Goal: Information Seeking & Learning: Learn about a topic

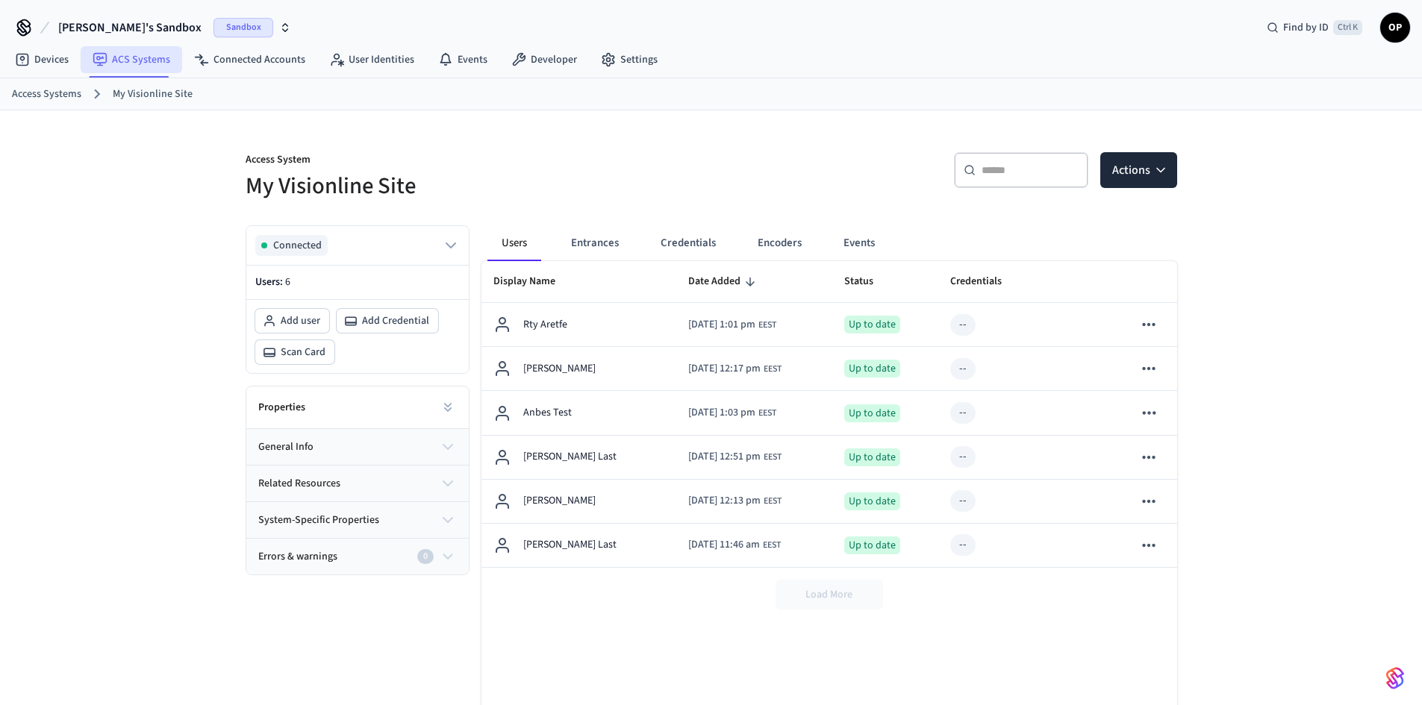
click at [144, 61] on link "ACS Systems" at bounding box center [131, 59] width 101 height 27
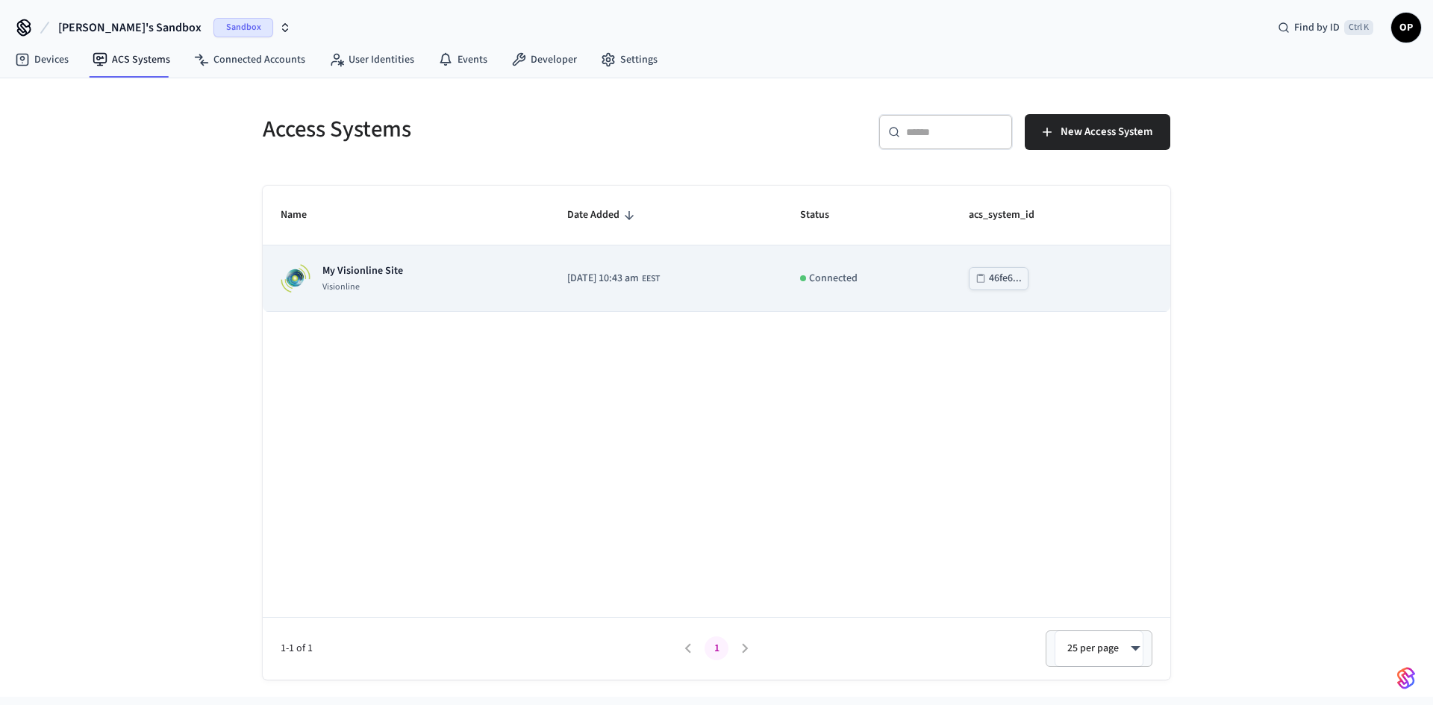
click at [390, 274] on p "My Visionline Site" at bounding box center [362, 270] width 81 height 15
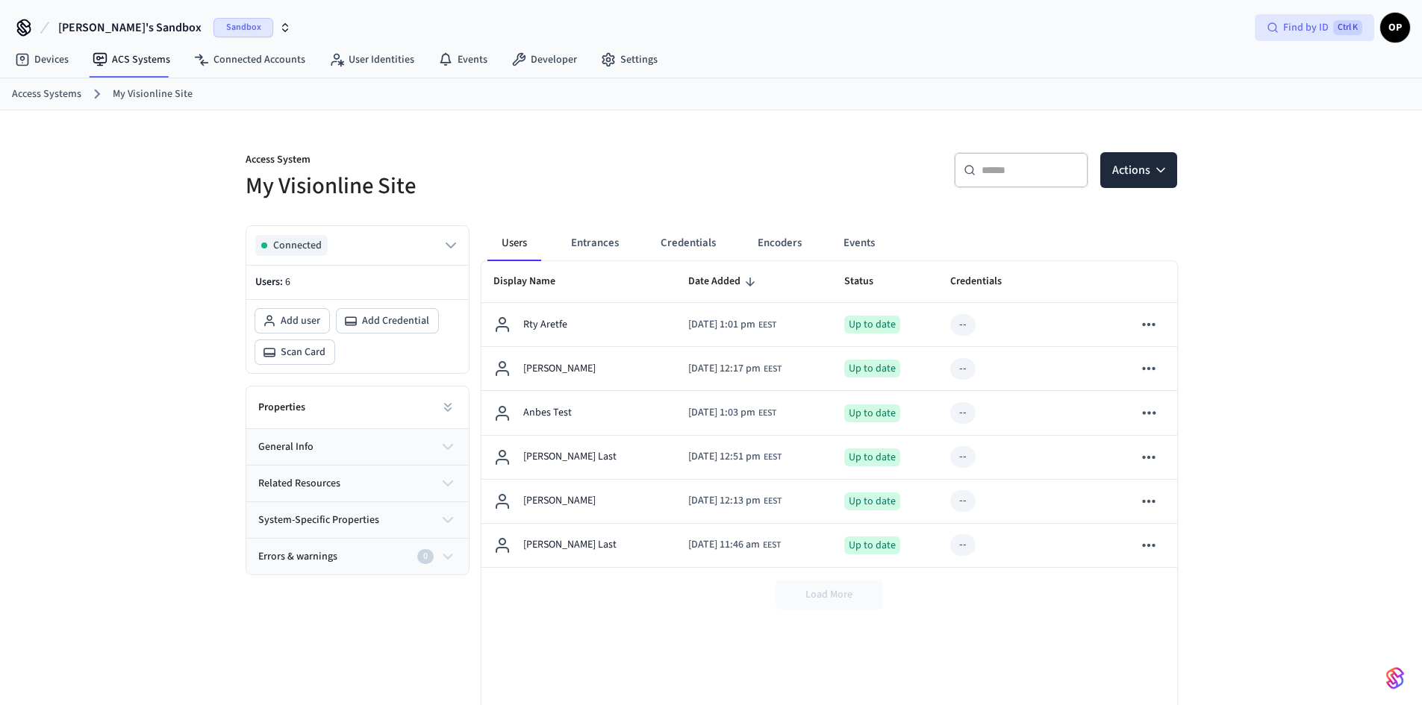
click at [1320, 28] on span "Find by ID" at bounding box center [1306, 27] width 46 height 15
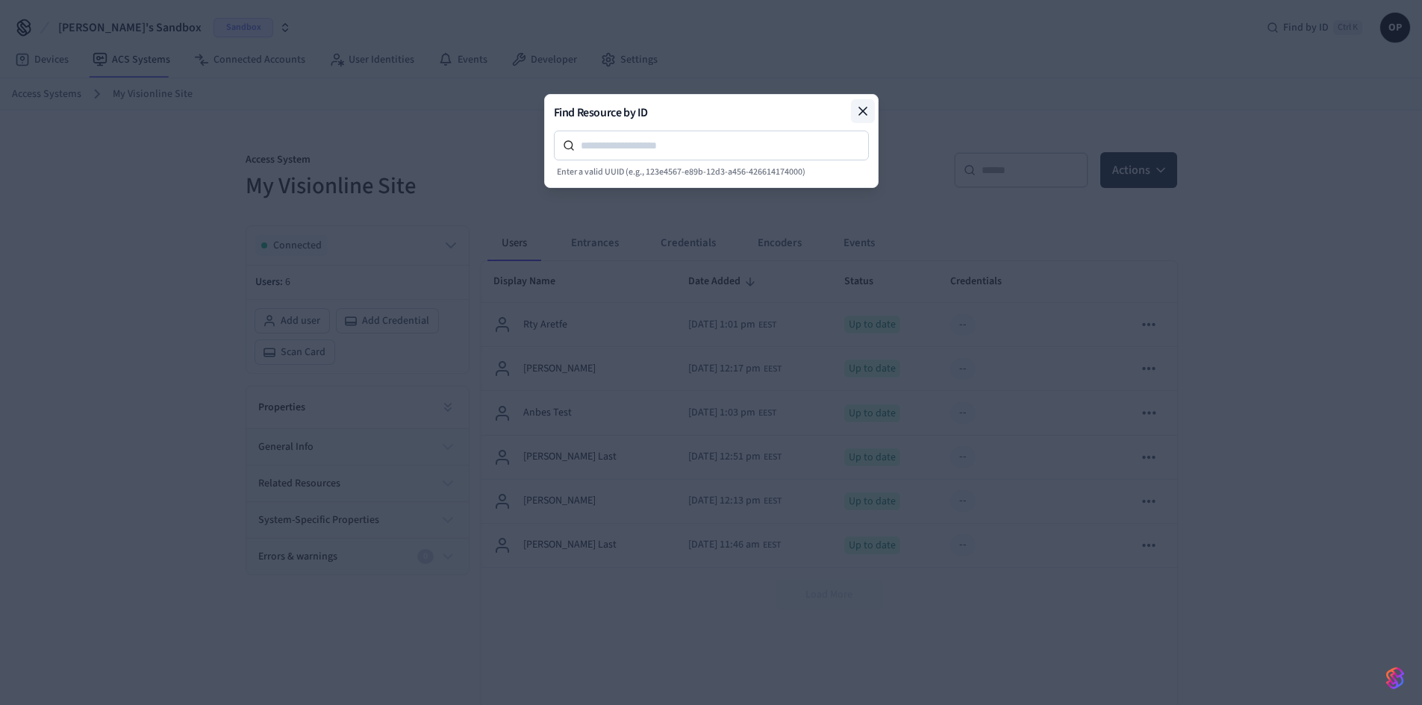
click at [859, 107] on icon at bounding box center [862, 111] width 15 height 15
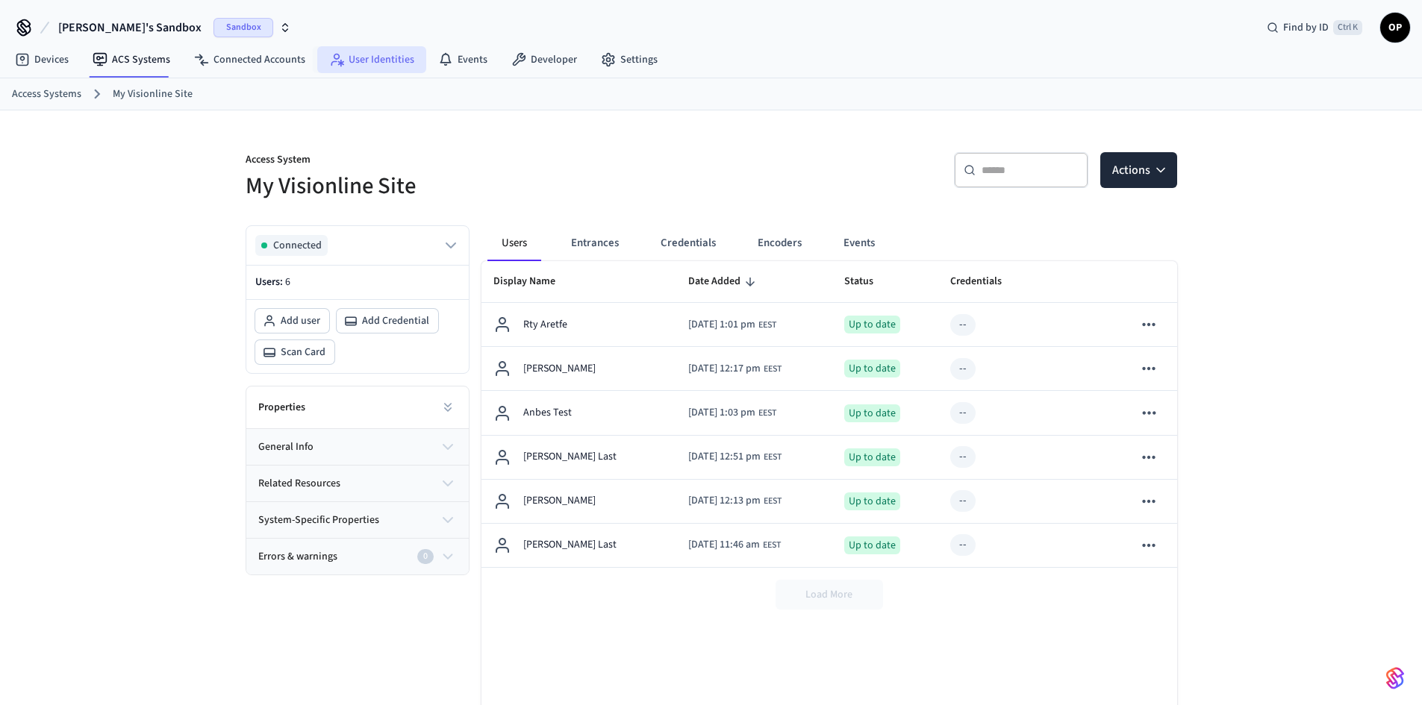
click at [362, 56] on link "User Identities" at bounding box center [371, 59] width 109 height 27
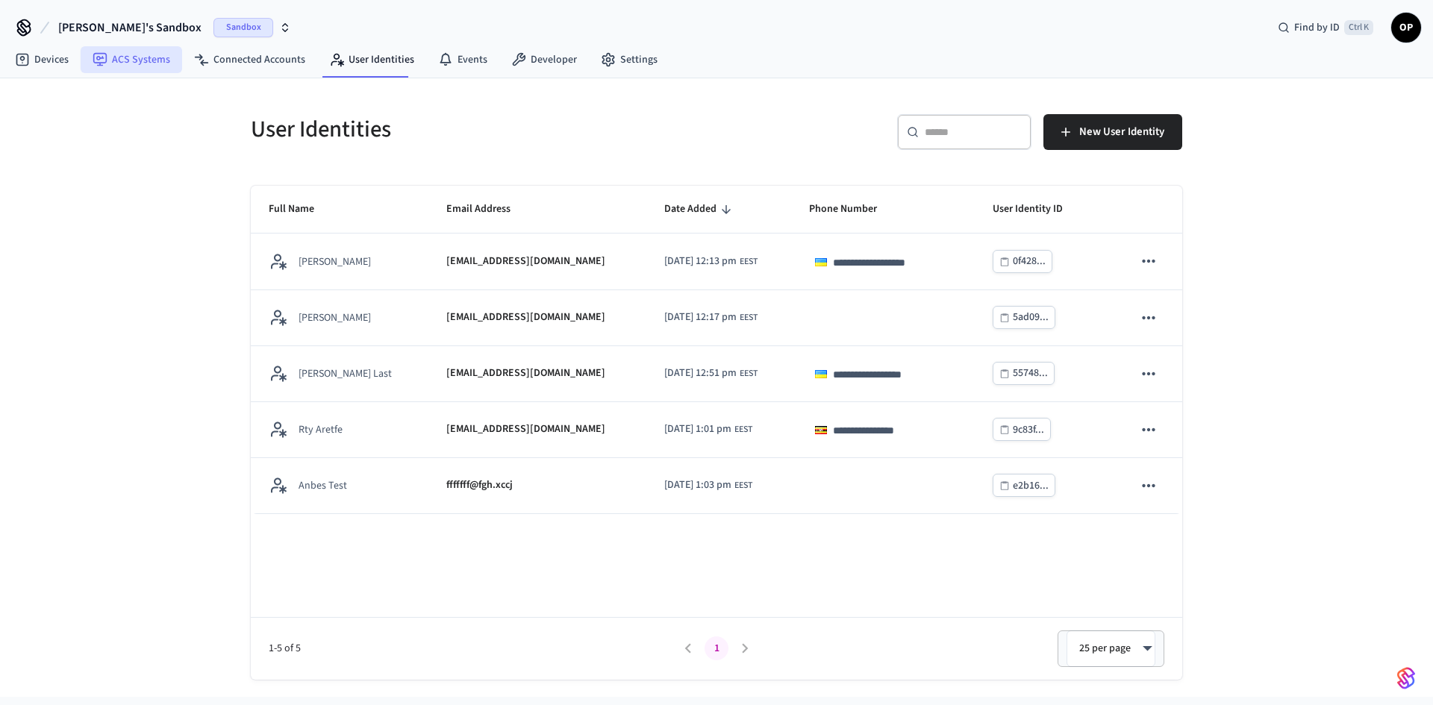
click at [134, 63] on link "ACS Systems" at bounding box center [131, 59] width 101 height 27
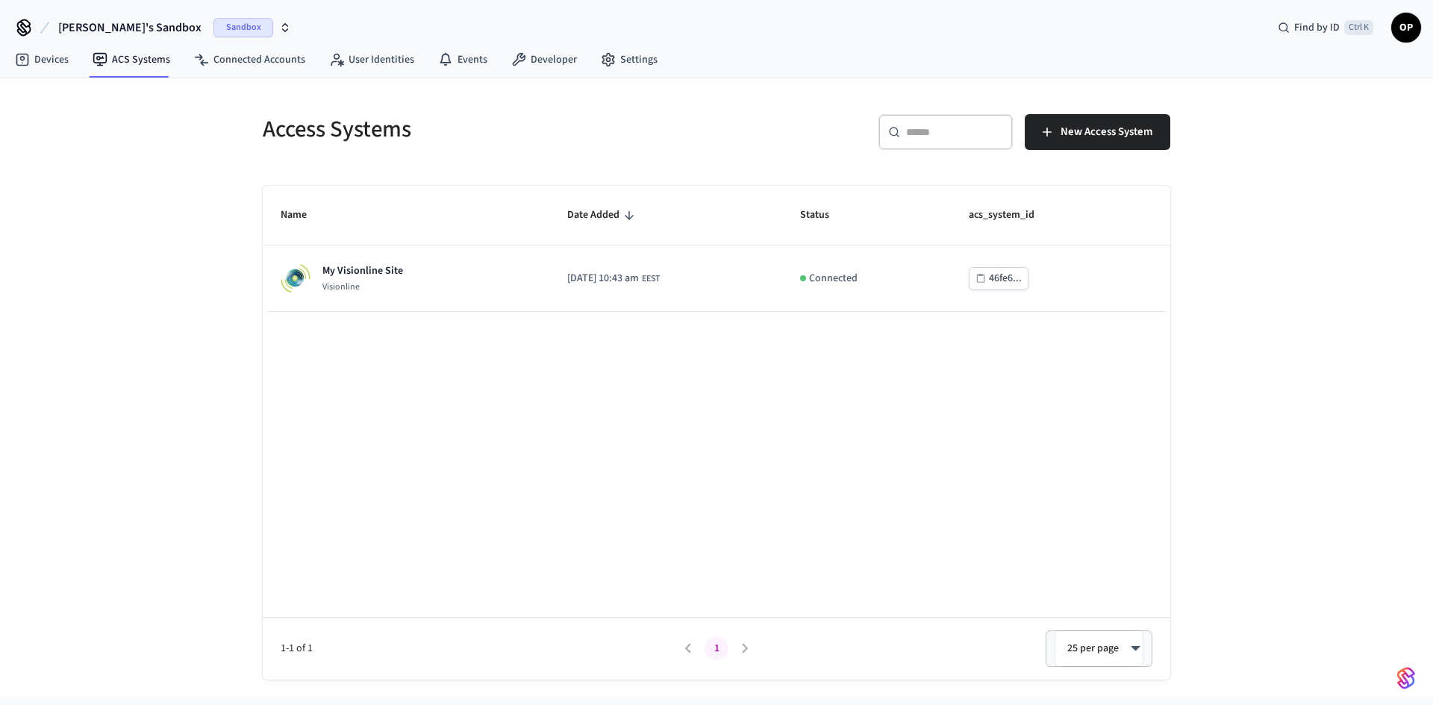
click at [127, 21] on span "[PERSON_NAME]'s Sandbox" at bounding box center [129, 28] width 143 height 18
click at [76, 126] on div "test salto Production" at bounding box center [121, 124] width 204 height 19
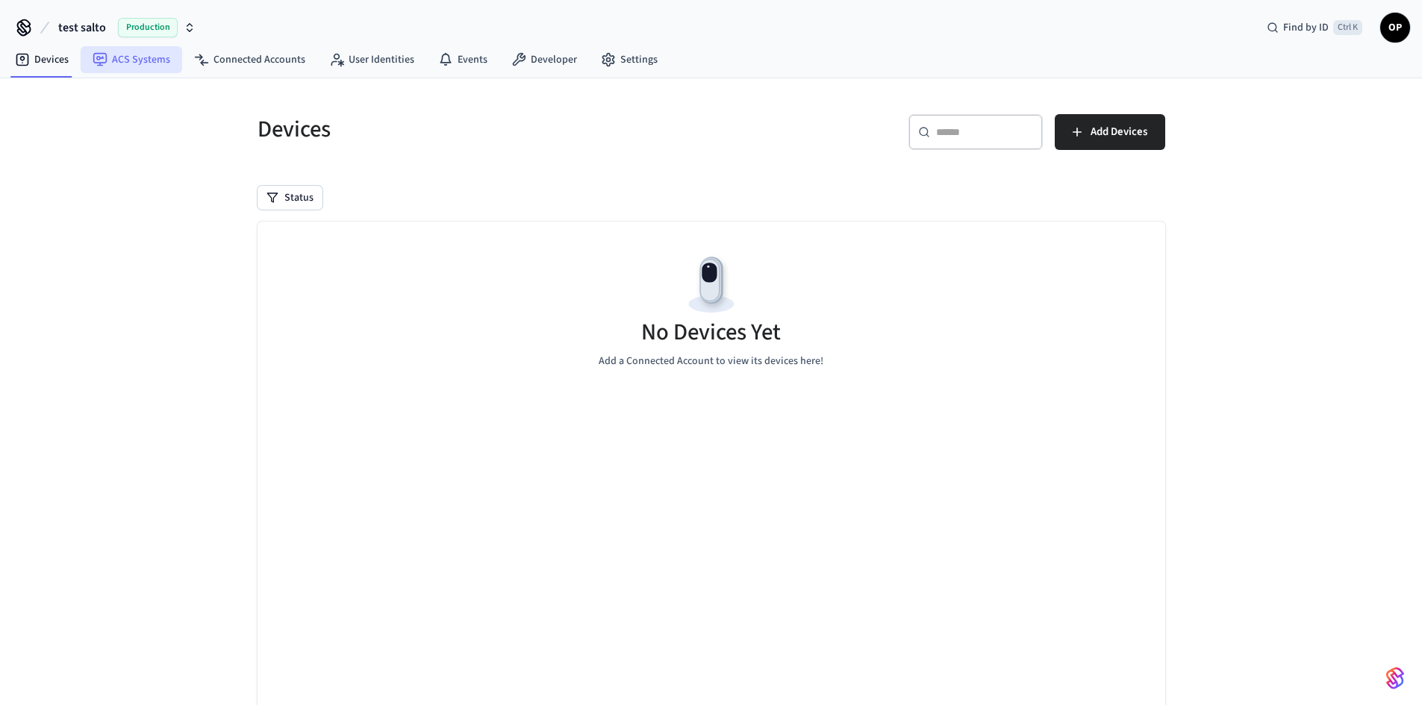
click at [131, 52] on link "ACS Systems" at bounding box center [131, 59] width 101 height 27
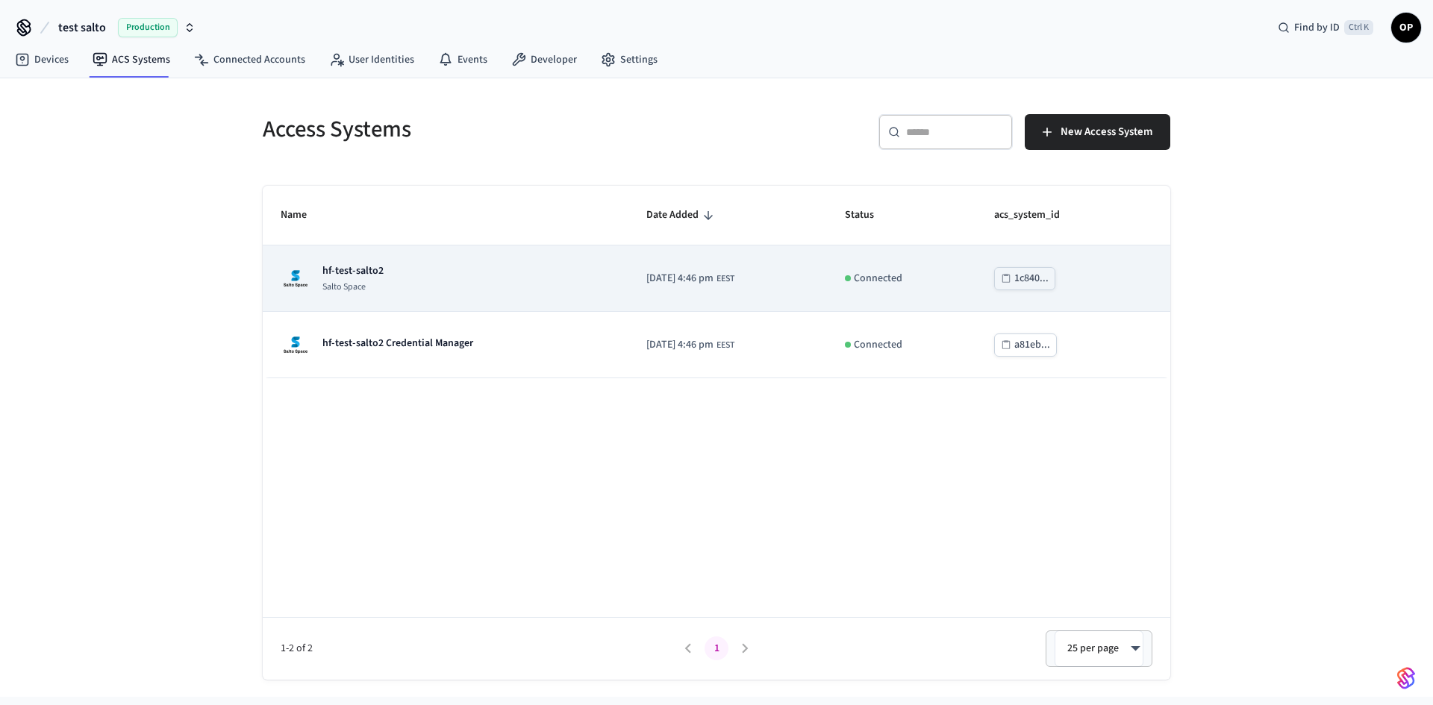
click at [354, 268] on p "hf-test-salto2" at bounding box center [352, 270] width 61 height 15
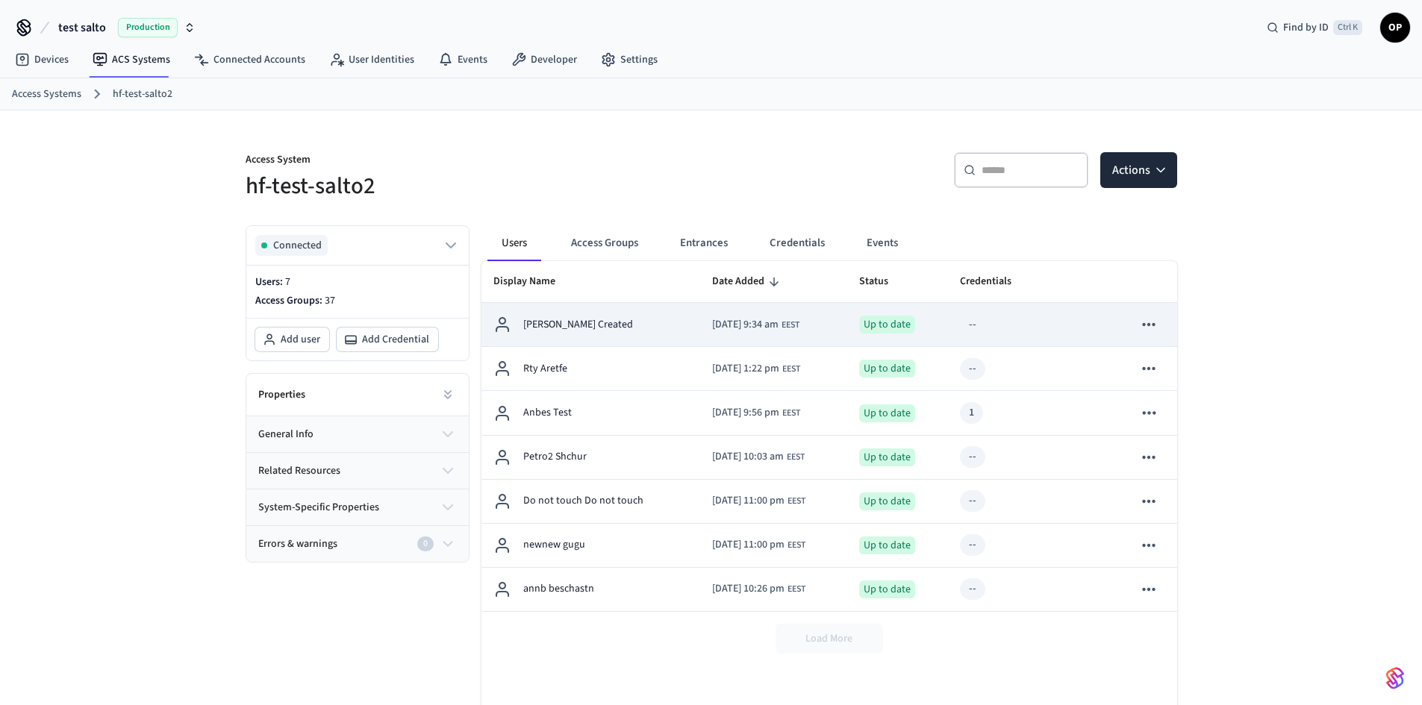
click at [1155, 321] on icon "sticky table" at bounding box center [1148, 324] width 19 height 19
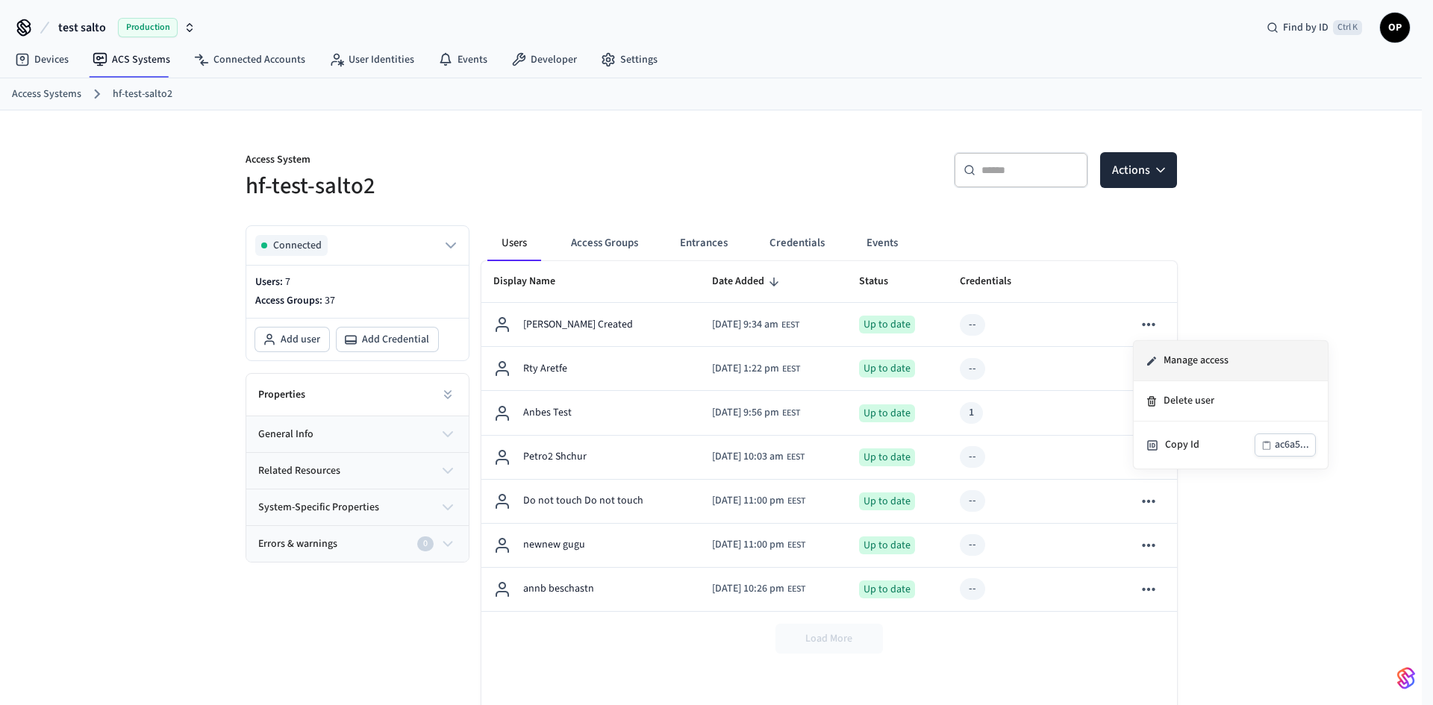
click at [1204, 363] on li "Manage access" at bounding box center [1231, 361] width 194 height 40
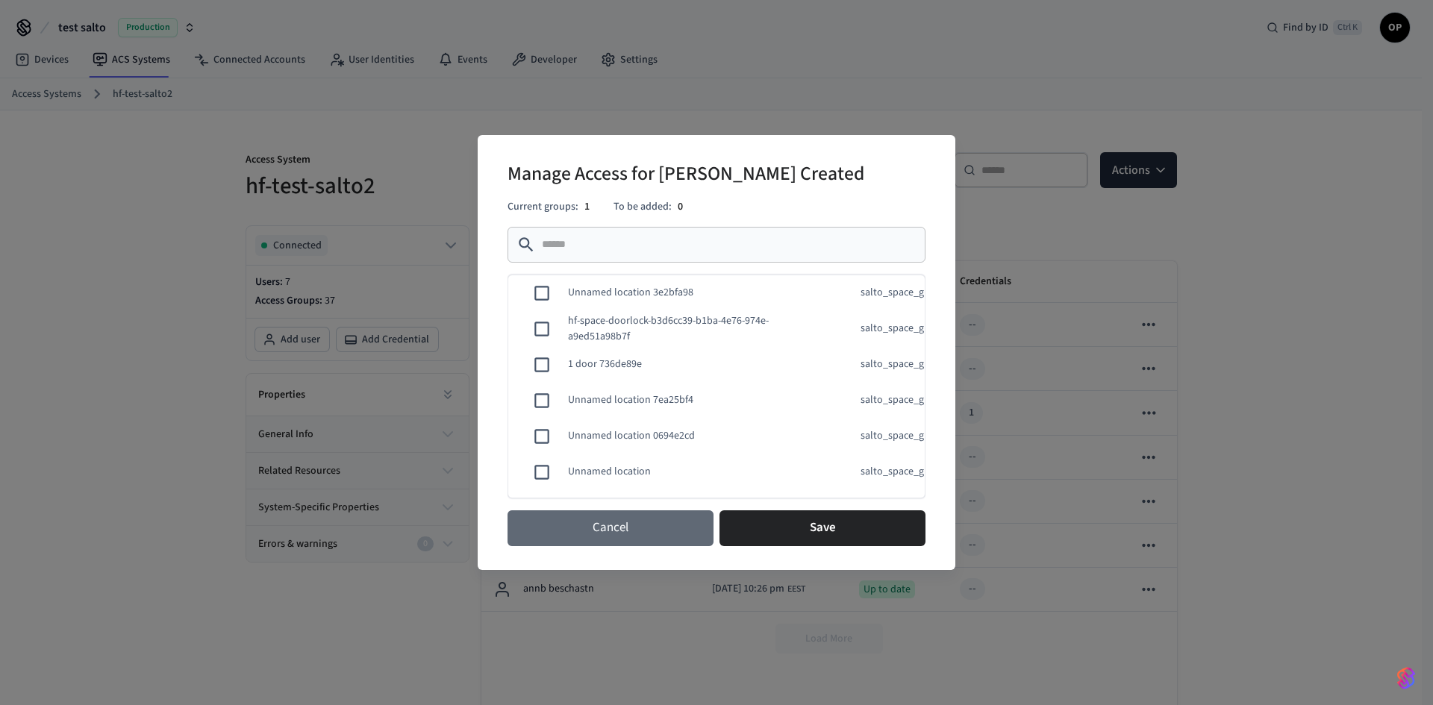
click at [622, 533] on button "Cancel" at bounding box center [610, 528] width 206 height 36
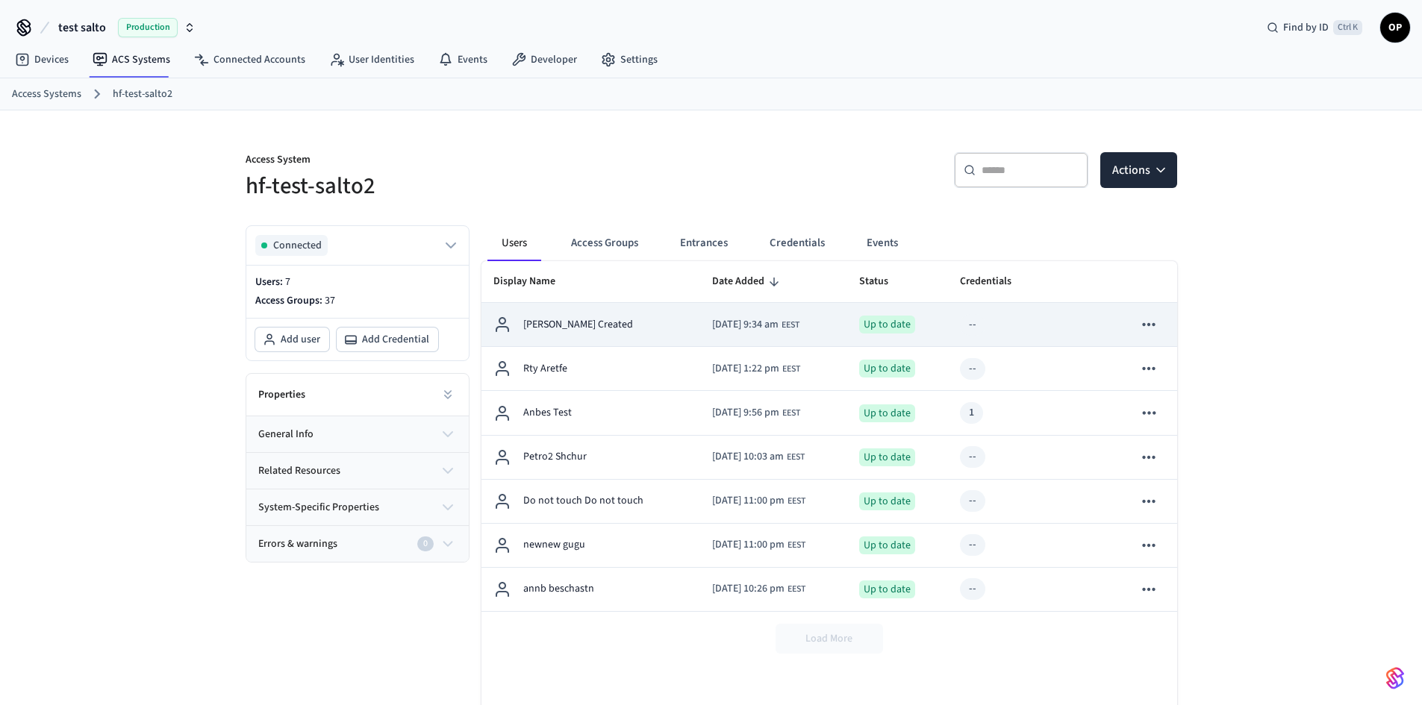
click at [563, 311] on td "[PERSON_NAME] Created" at bounding box center [590, 325] width 219 height 44
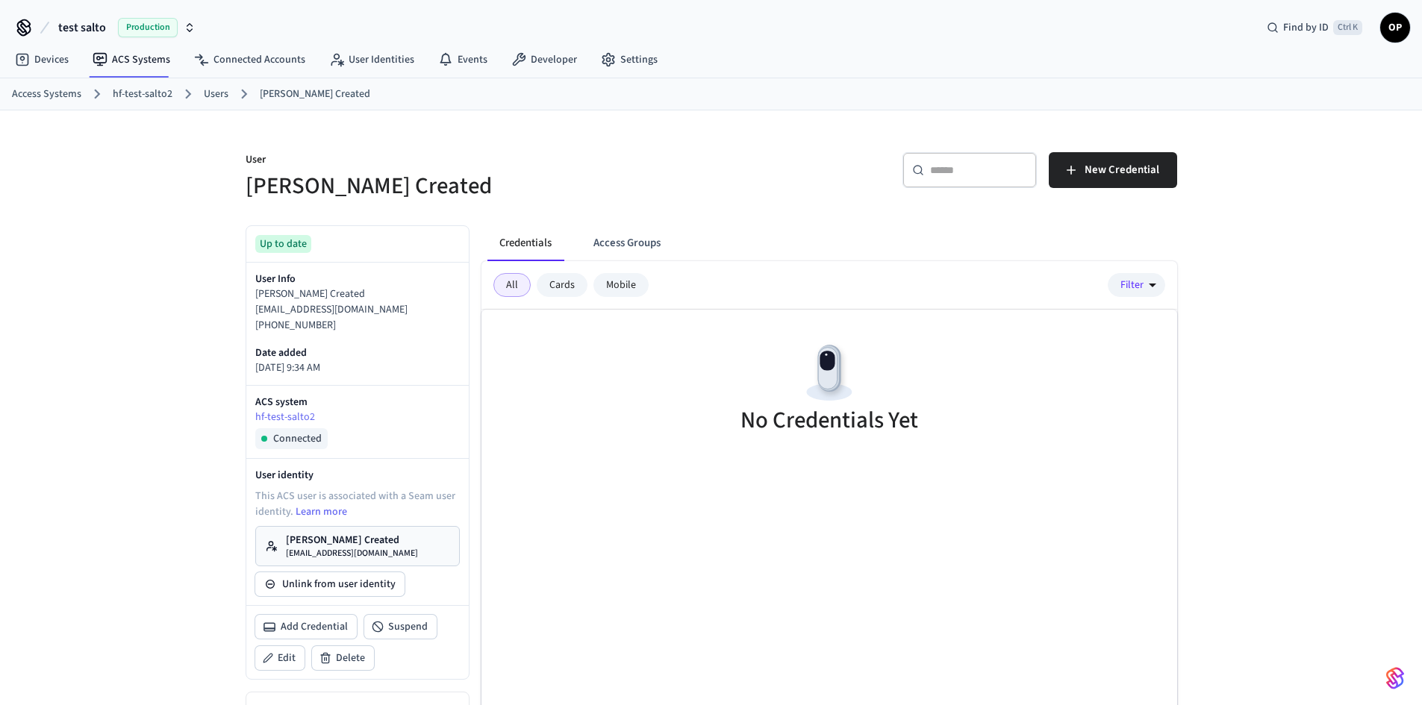
click at [568, 290] on div "Cards" at bounding box center [562, 285] width 51 height 24
click at [630, 288] on div "Mobile" at bounding box center [620, 285] width 55 height 24
click at [517, 299] on div "All Cards Mobile Filter" at bounding box center [829, 285] width 696 height 49
click at [630, 258] on button "Access Groups" at bounding box center [626, 243] width 91 height 36
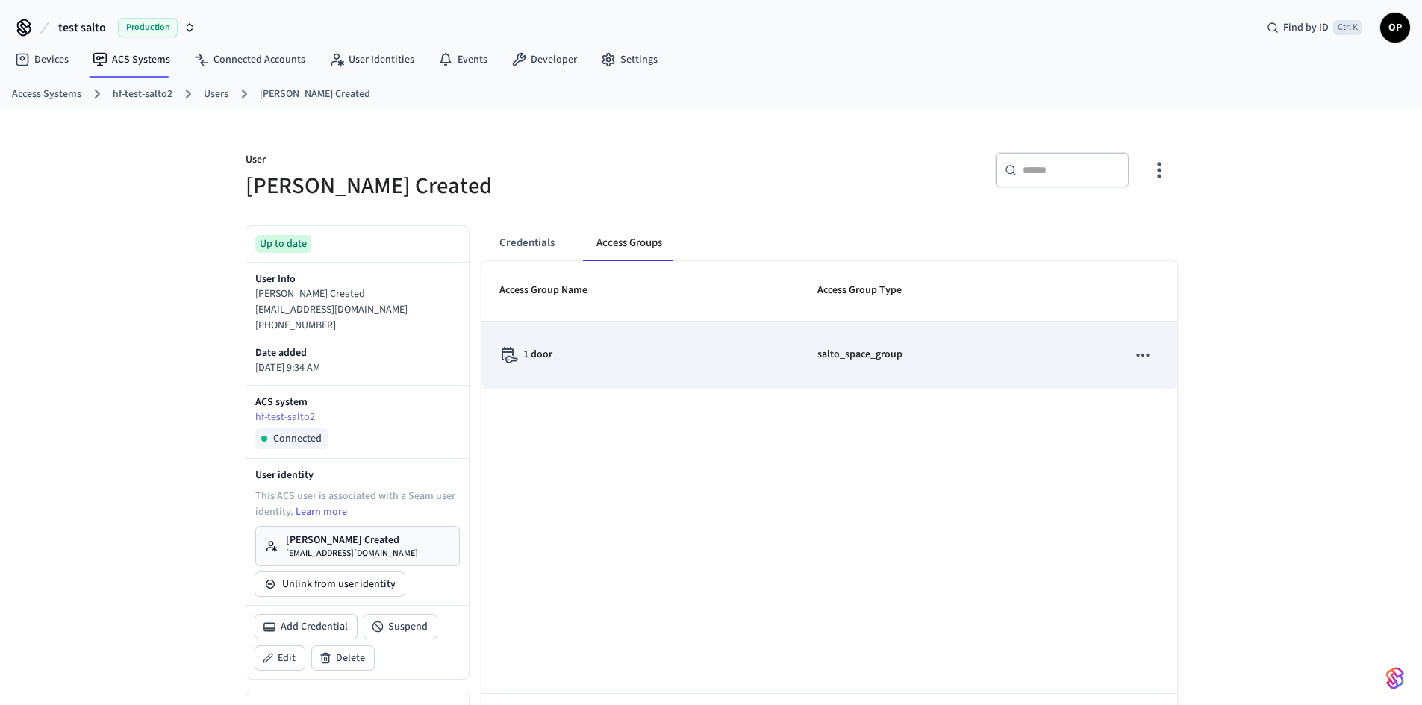
click at [567, 355] on div "1 door" at bounding box center [640, 355] width 282 height 16
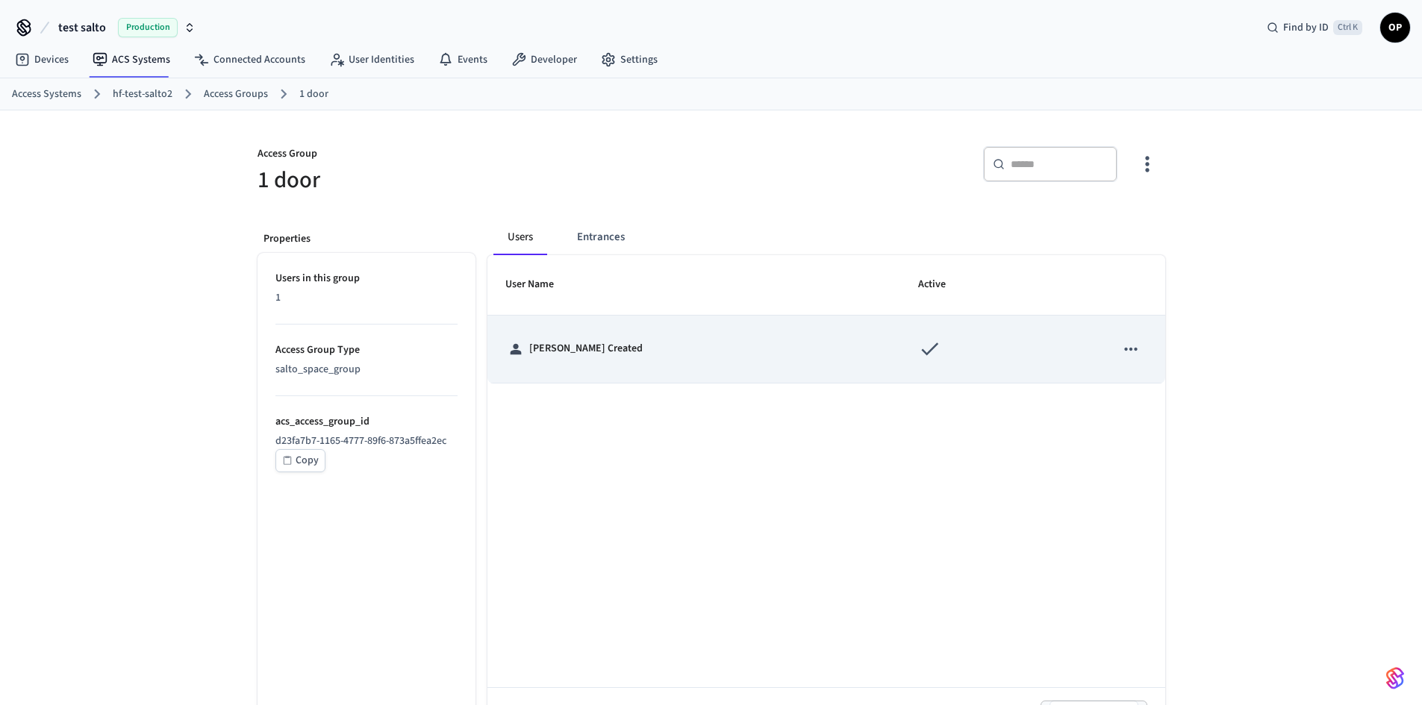
click at [558, 350] on p "[PERSON_NAME] Created" at bounding box center [585, 349] width 113 height 16
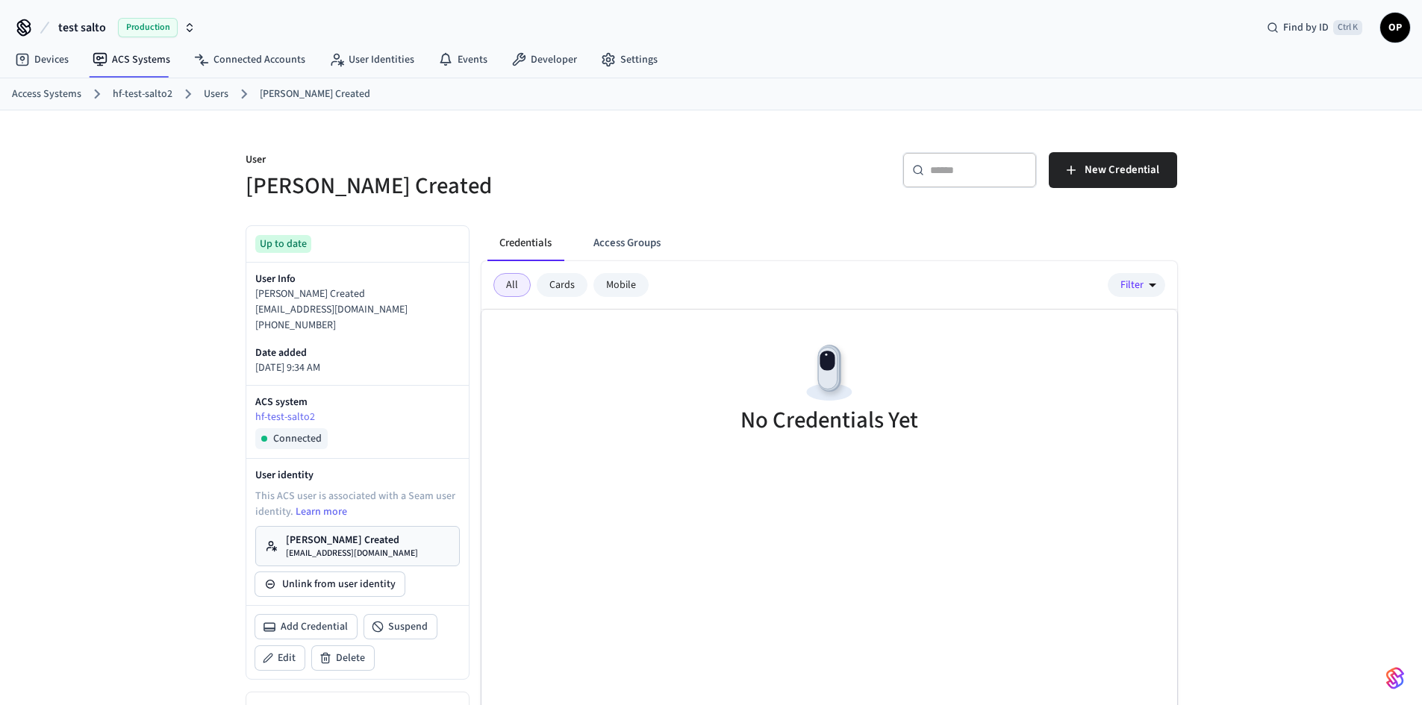
click at [559, 278] on div "Cards" at bounding box center [562, 285] width 51 height 24
click at [634, 287] on div "Mobile" at bounding box center [620, 285] width 55 height 24
click at [506, 278] on div "All" at bounding box center [511, 285] width 37 height 24
click at [659, 243] on button "Access Groups" at bounding box center [626, 243] width 91 height 36
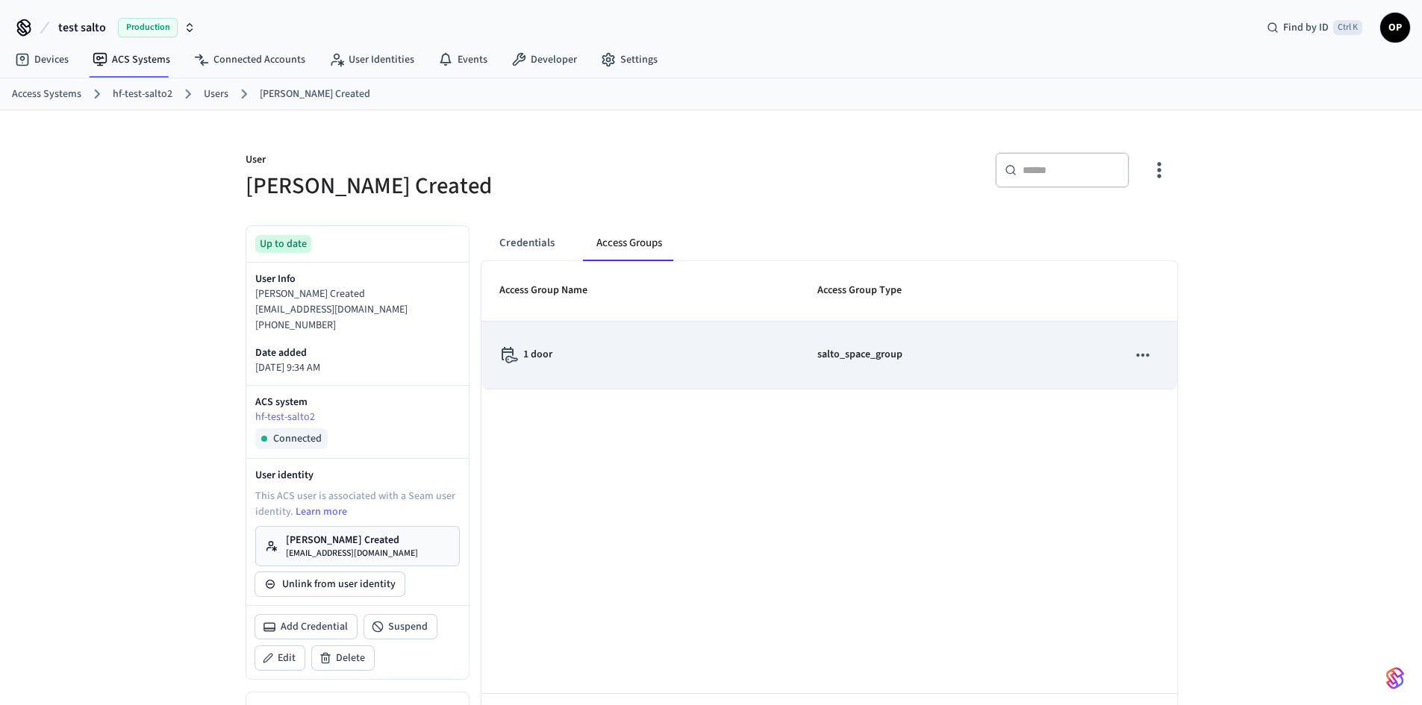
click at [563, 335] on td "1 door" at bounding box center [640, 356] width 318 height 68
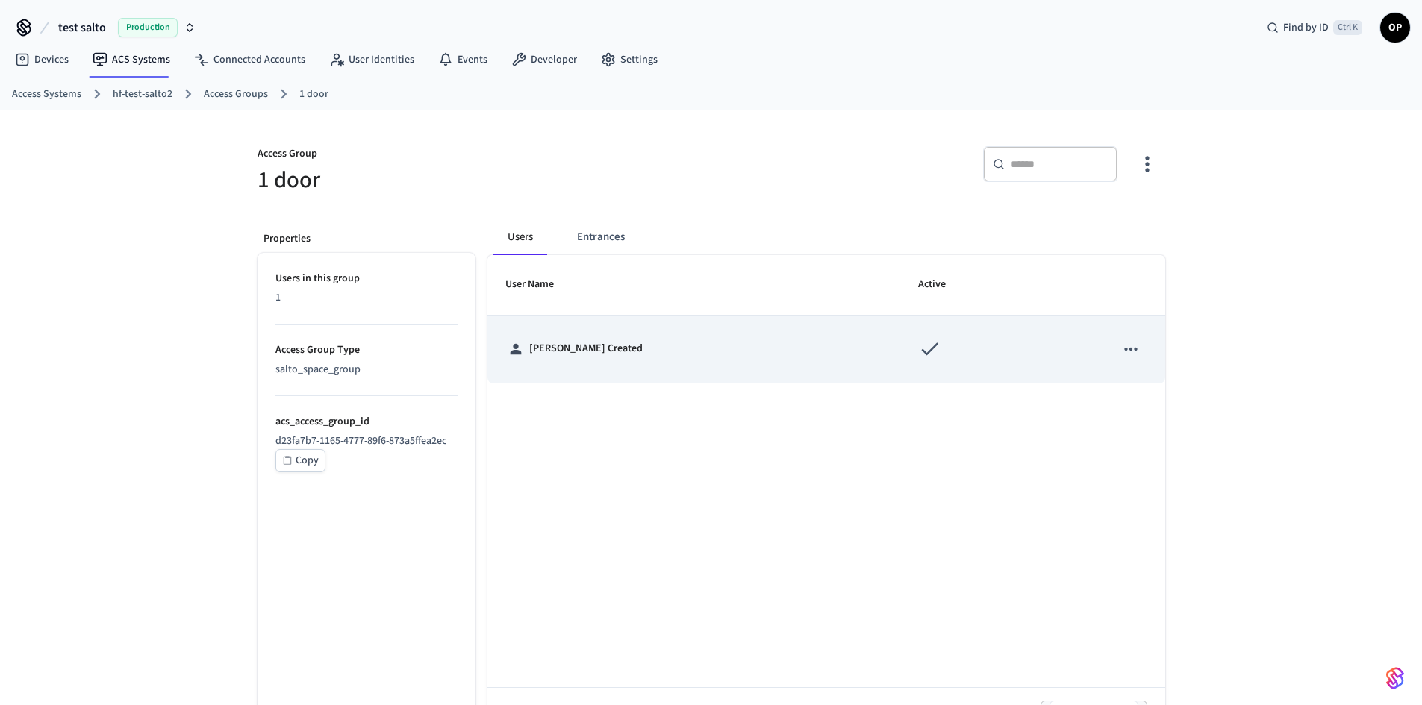
click at [578, 339] on td "[PERSON_NAME] Created" at bounding box center [693, 350] width 413 height 68
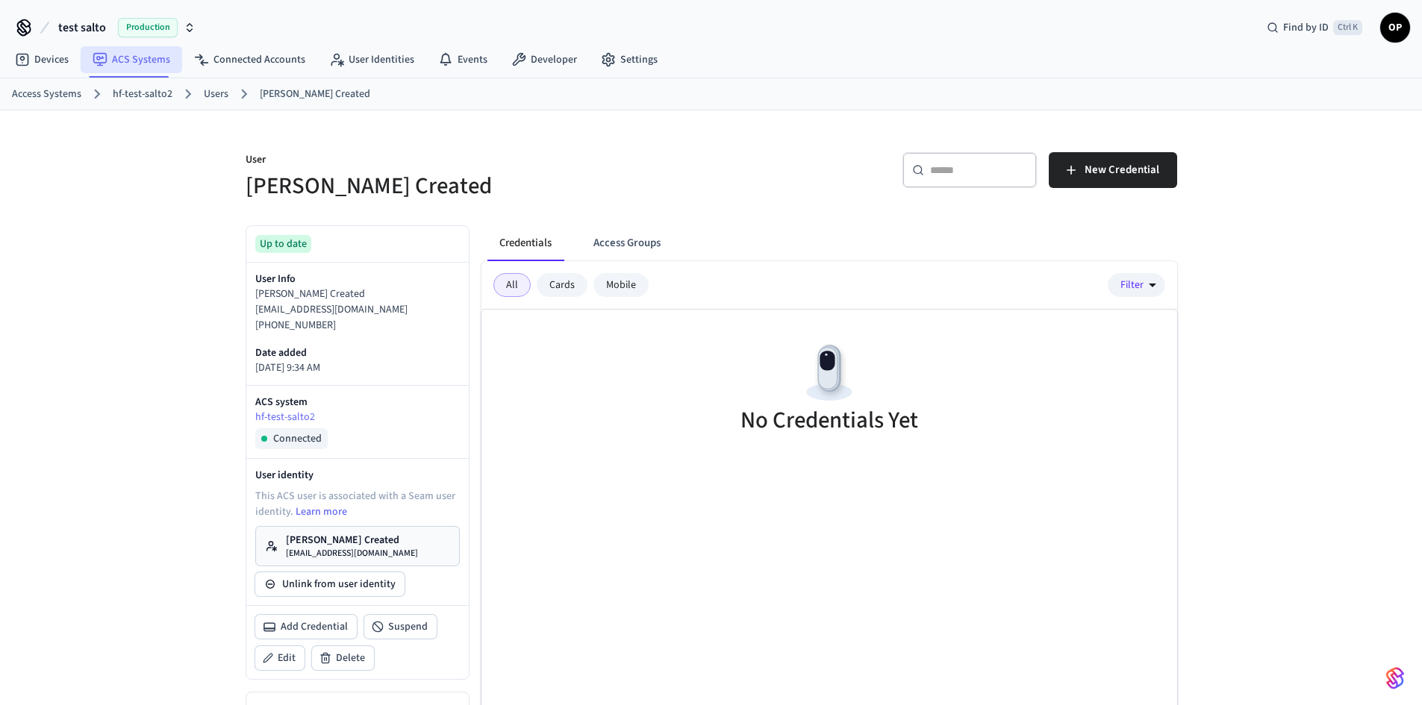
click at [146, 52] on link "ACS Systems" at bounding box center [131, 59] width 101 height 27
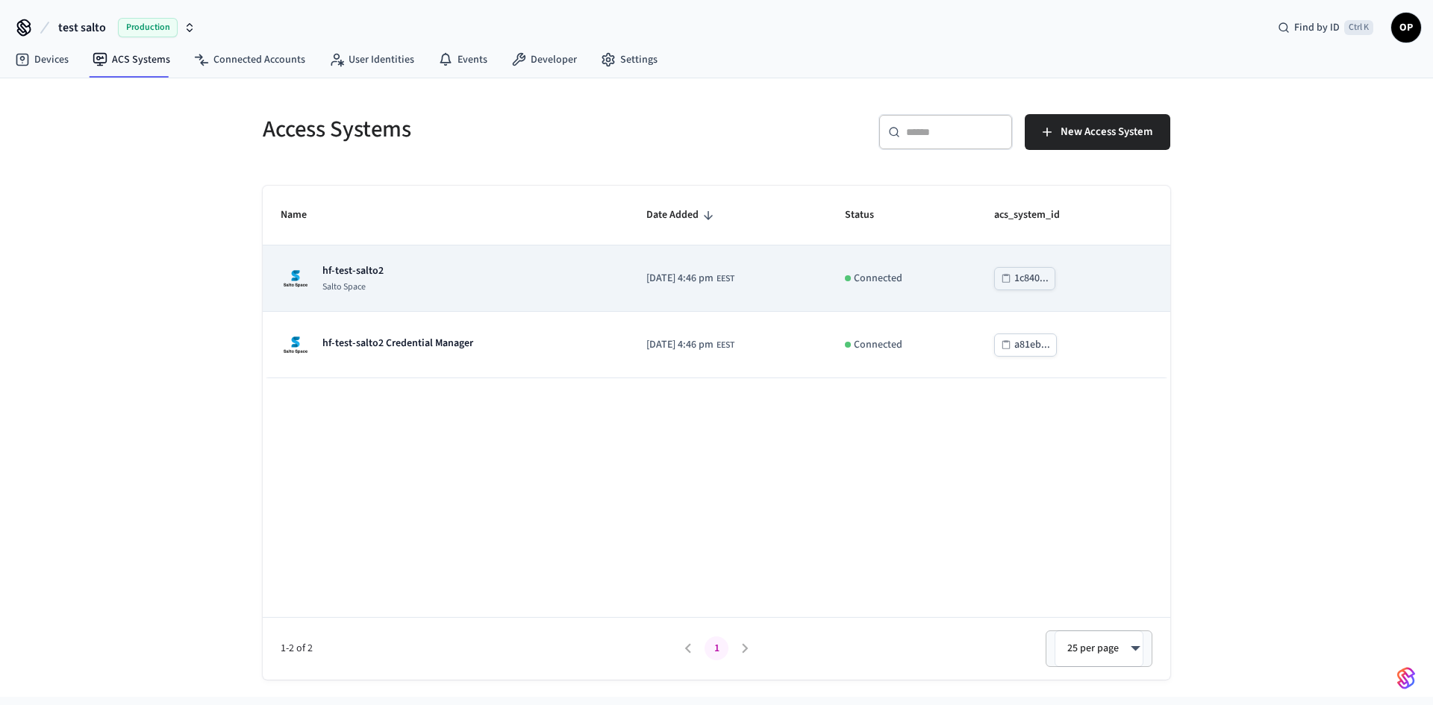
click at [331, 257] on td "hf-test-salto2 Salto Space" at bounding box center [446, 279] width 366 height 66
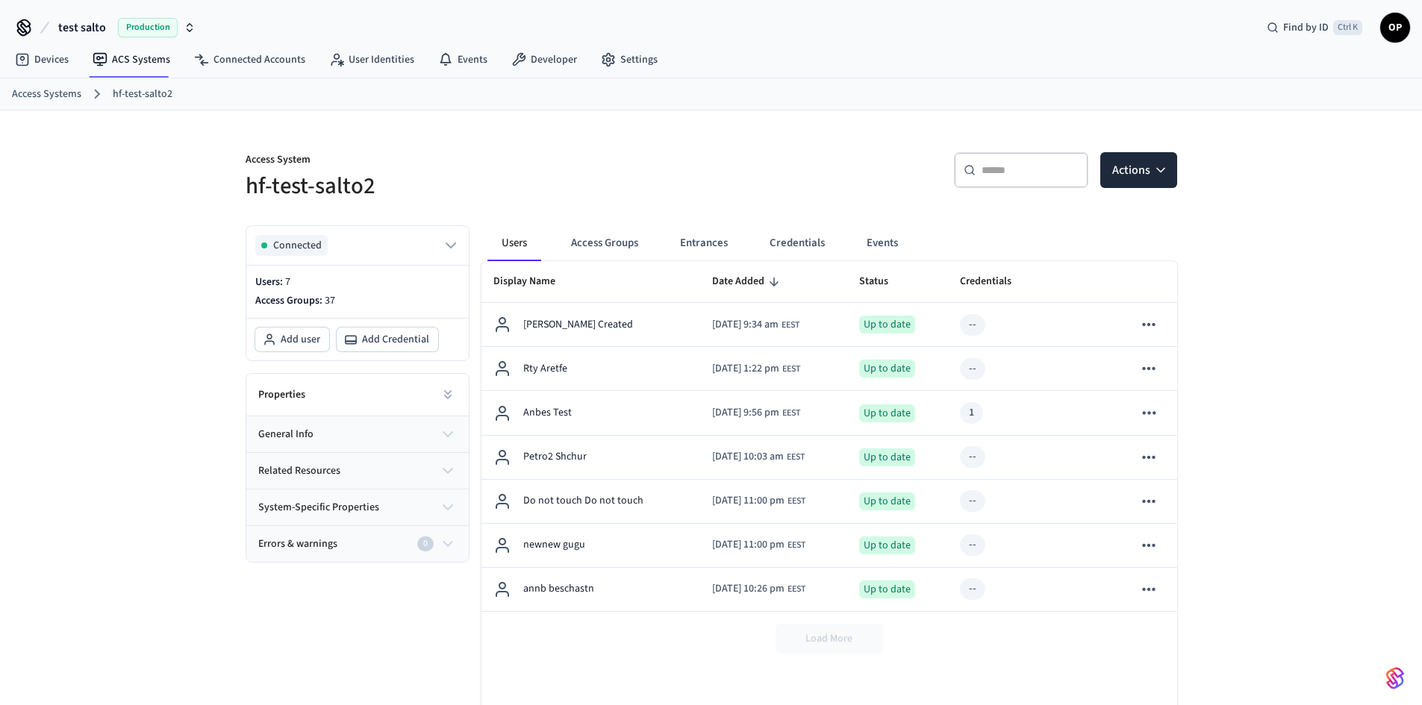
click at [1401, 680] on img "button" at bounding box center [1395, 678] width 18 height 24
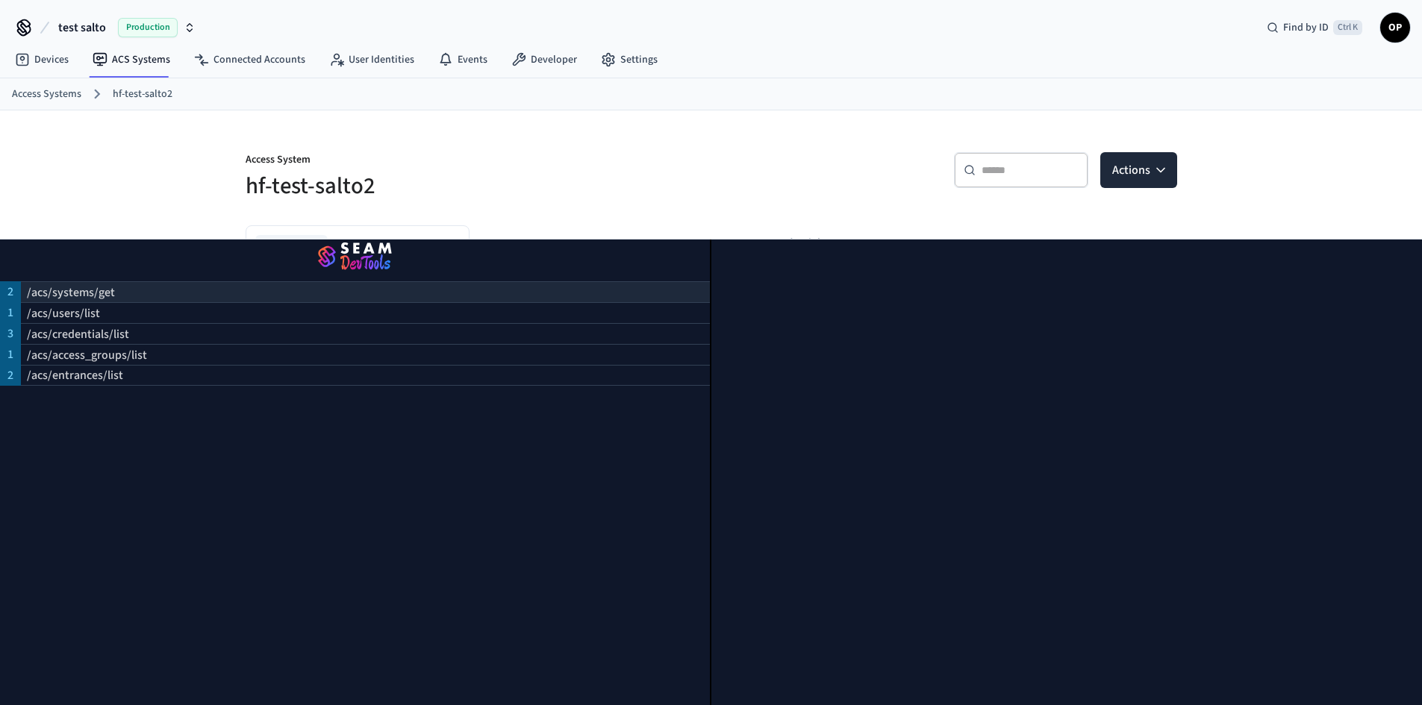
click at [137, 281] on div "/acs/systems/get" at bounding box center [365, 291] width 689 height 21
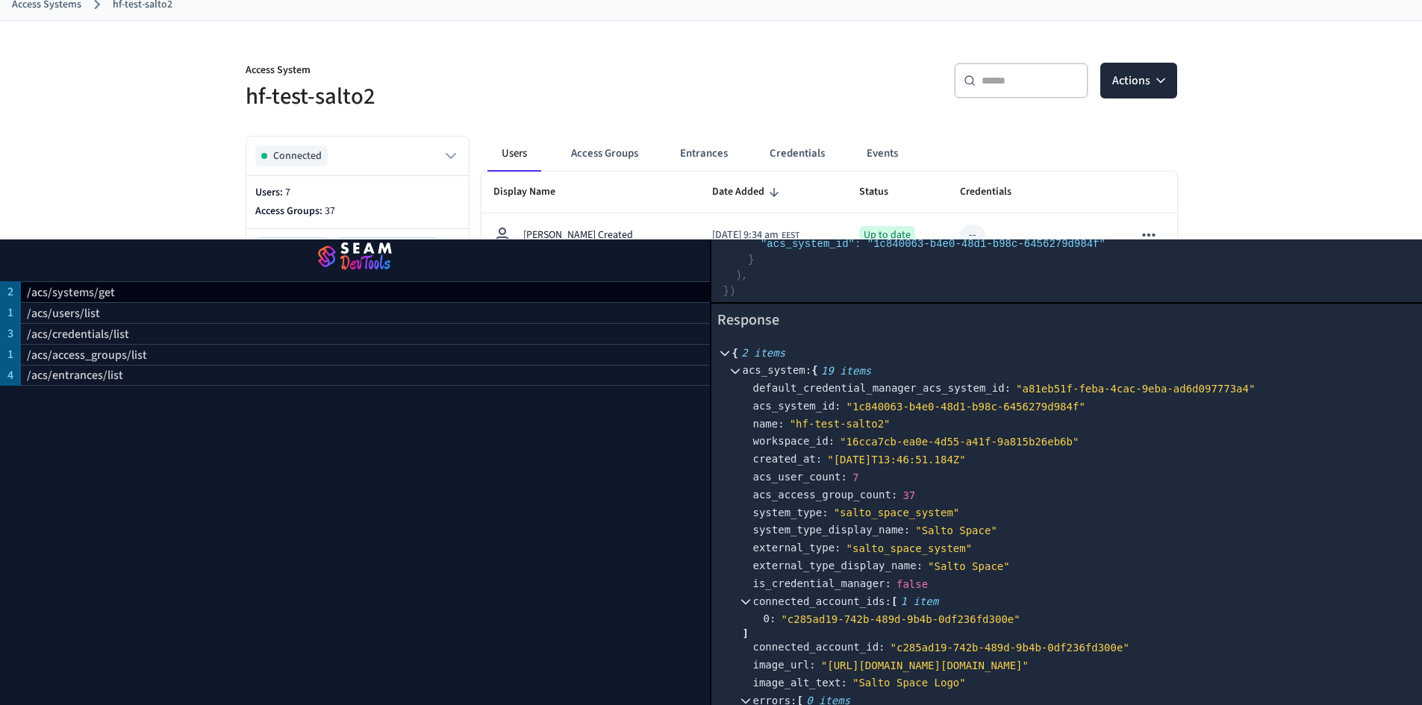
scroll to position [186, 0]
click at [75, 307] on p "/acs/users/list" at bounding box center [63, 313] width 73 height 18
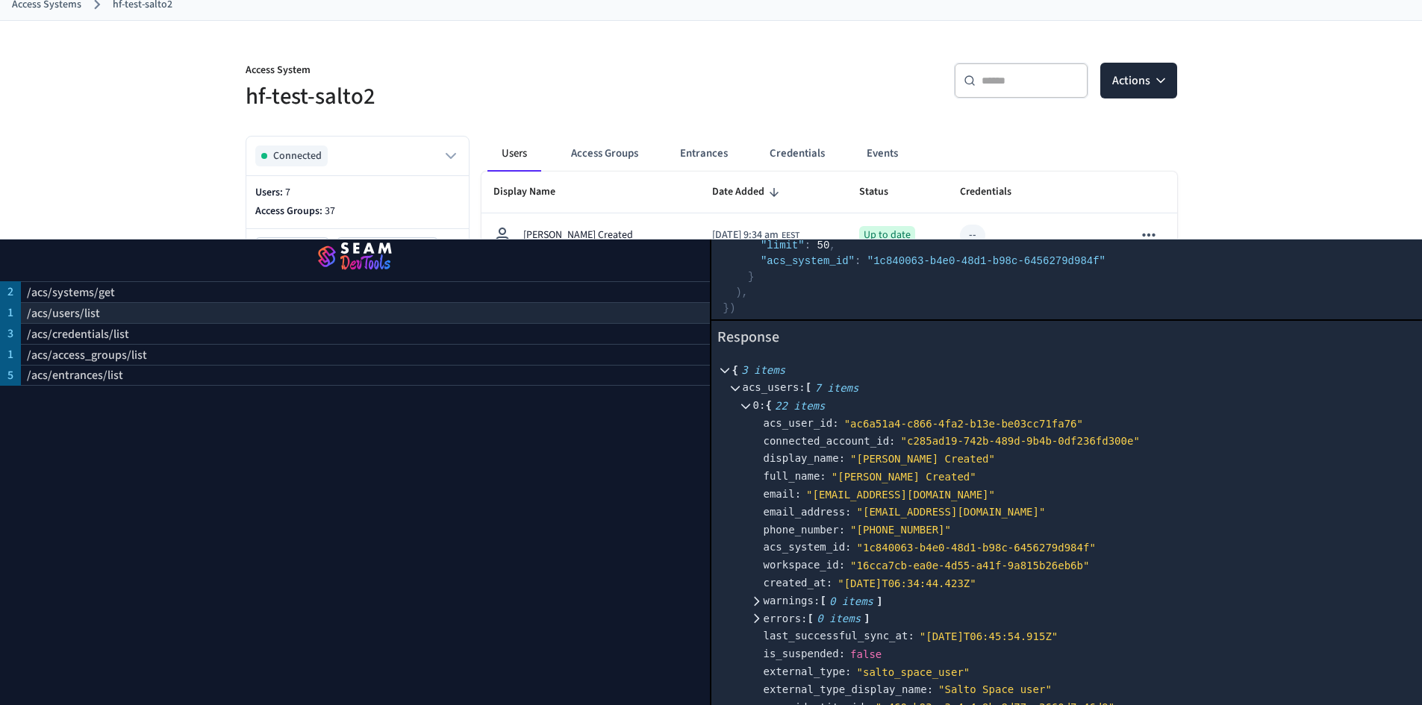
scroll to position [0, 0]
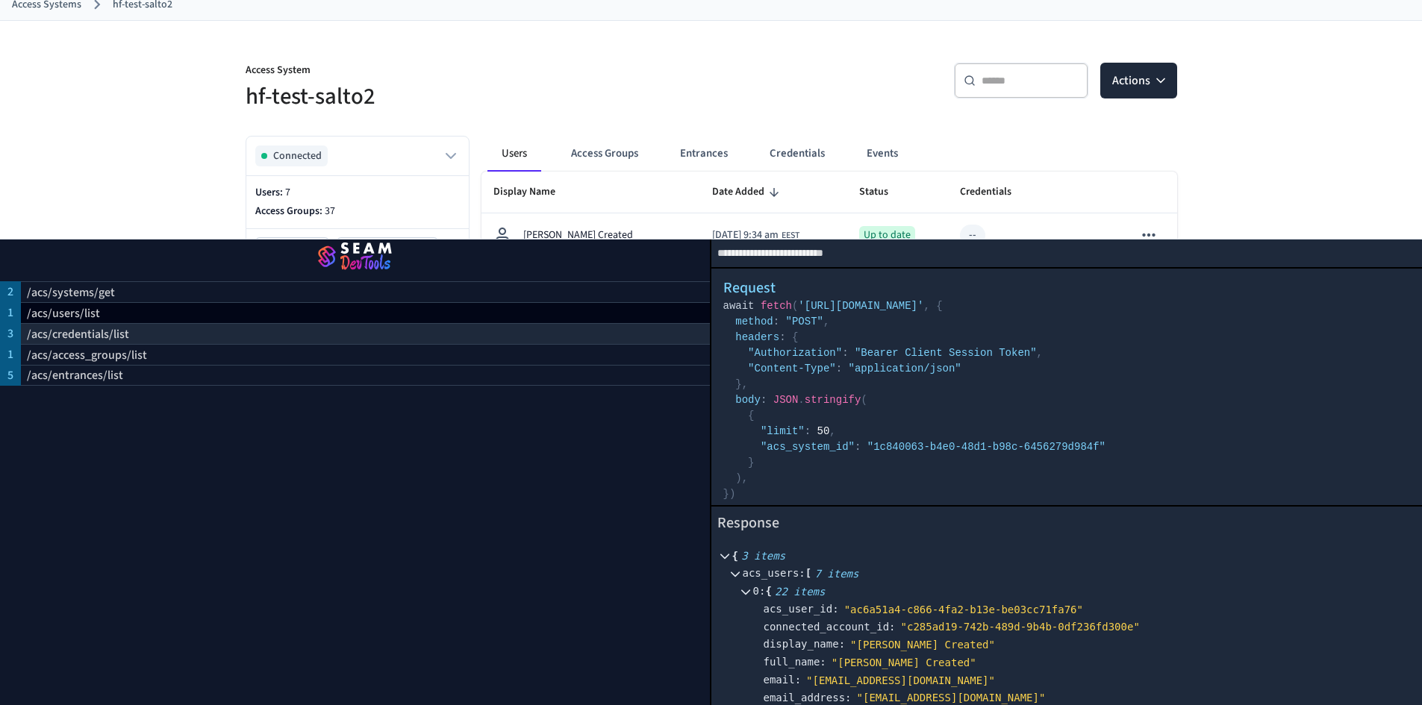
click at [75, 325] on p "/acs/credentials/list" at bounding box center [78, 334] width 102 height 18
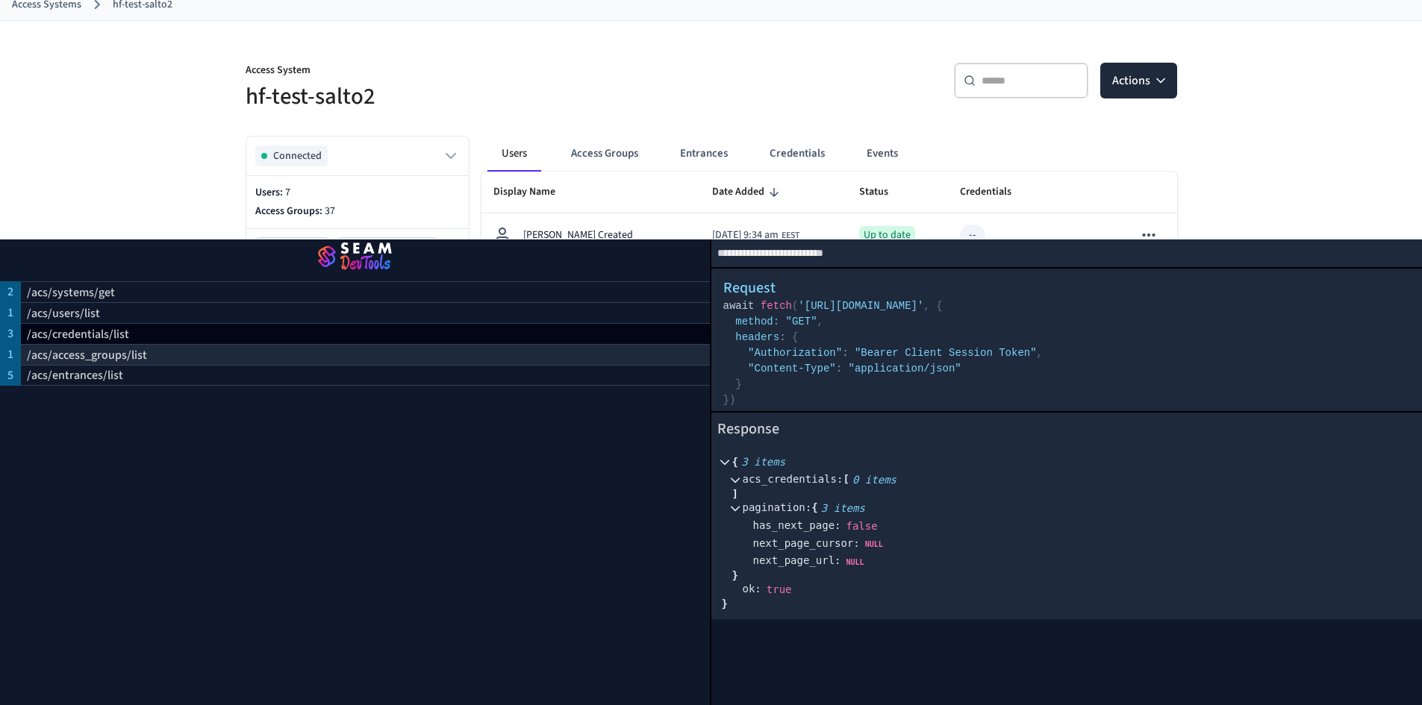
click at [75, 346] on p "/acs/access_groups/list" at bounding box center [87, 355] width 120 height 18
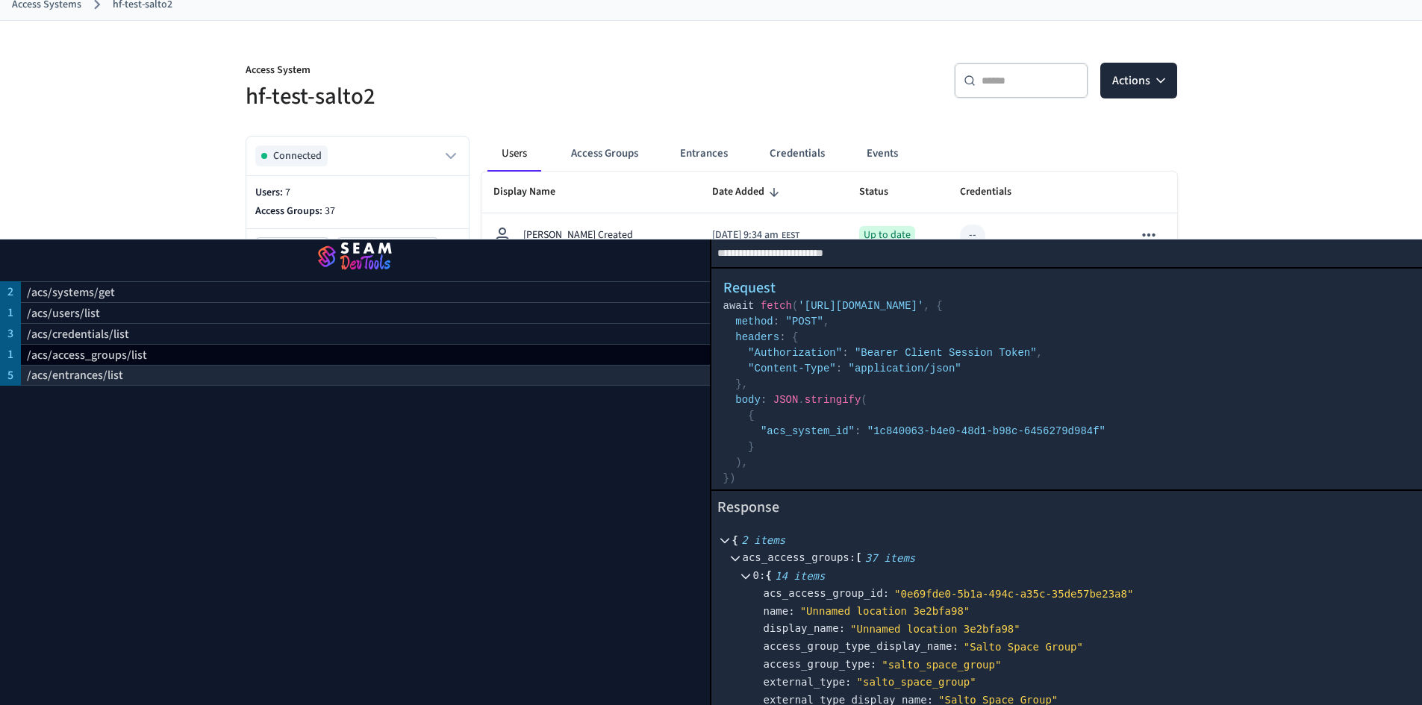
click at [72, 366] on p "/acs/entrances/list" at bounding box center [75, 375] width 96 height 18
select select "**********"
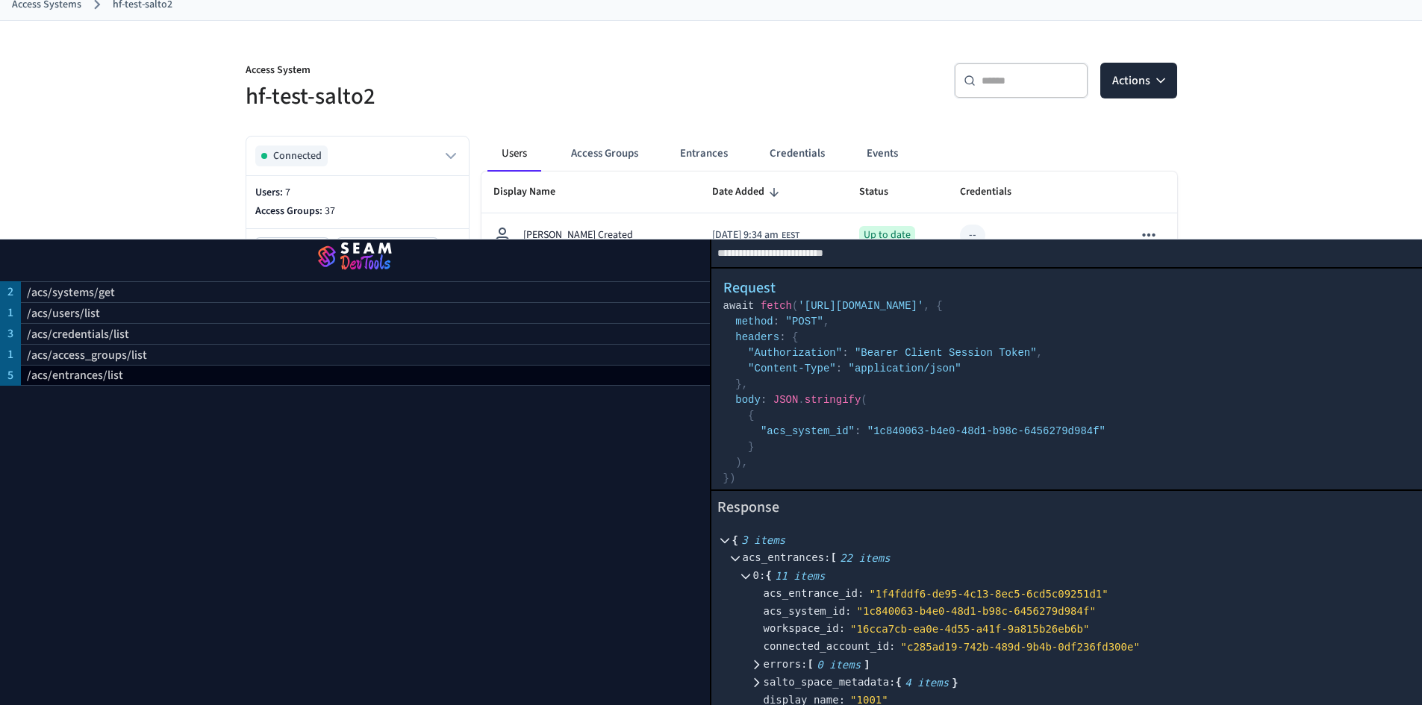
click at [390, 248] on img "button" at bounding box center [355, 258] width 674 height 42
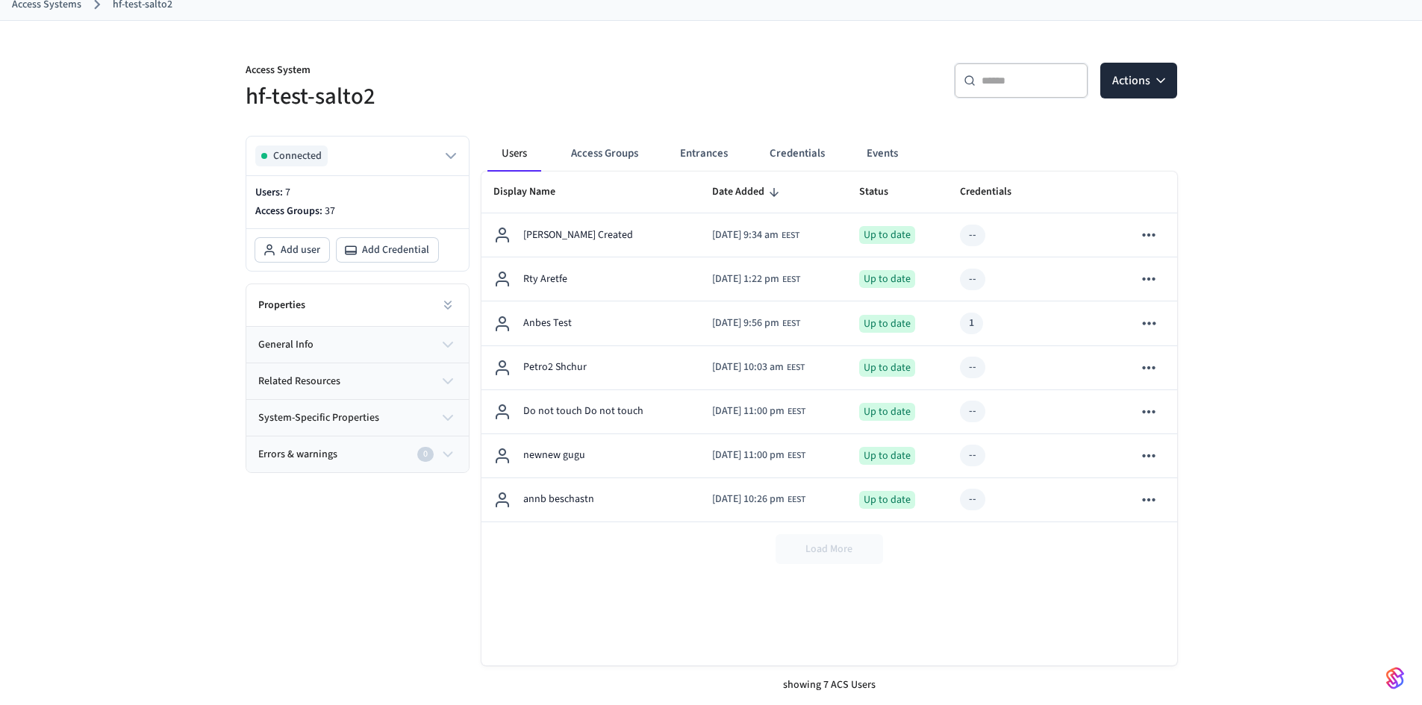
click at [1407, 673] on button "button" at bounding box center [1395, 678] width 30 height 30
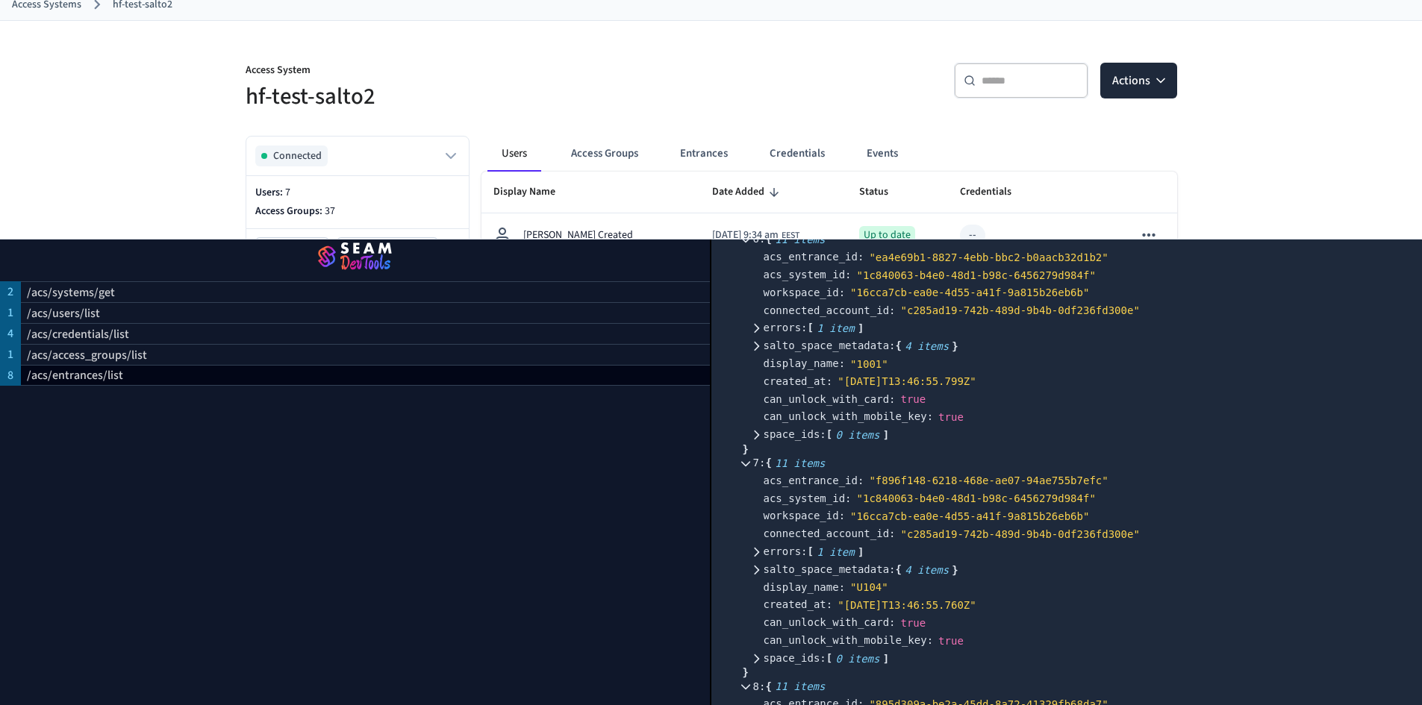
scroll to position [1866, 0]
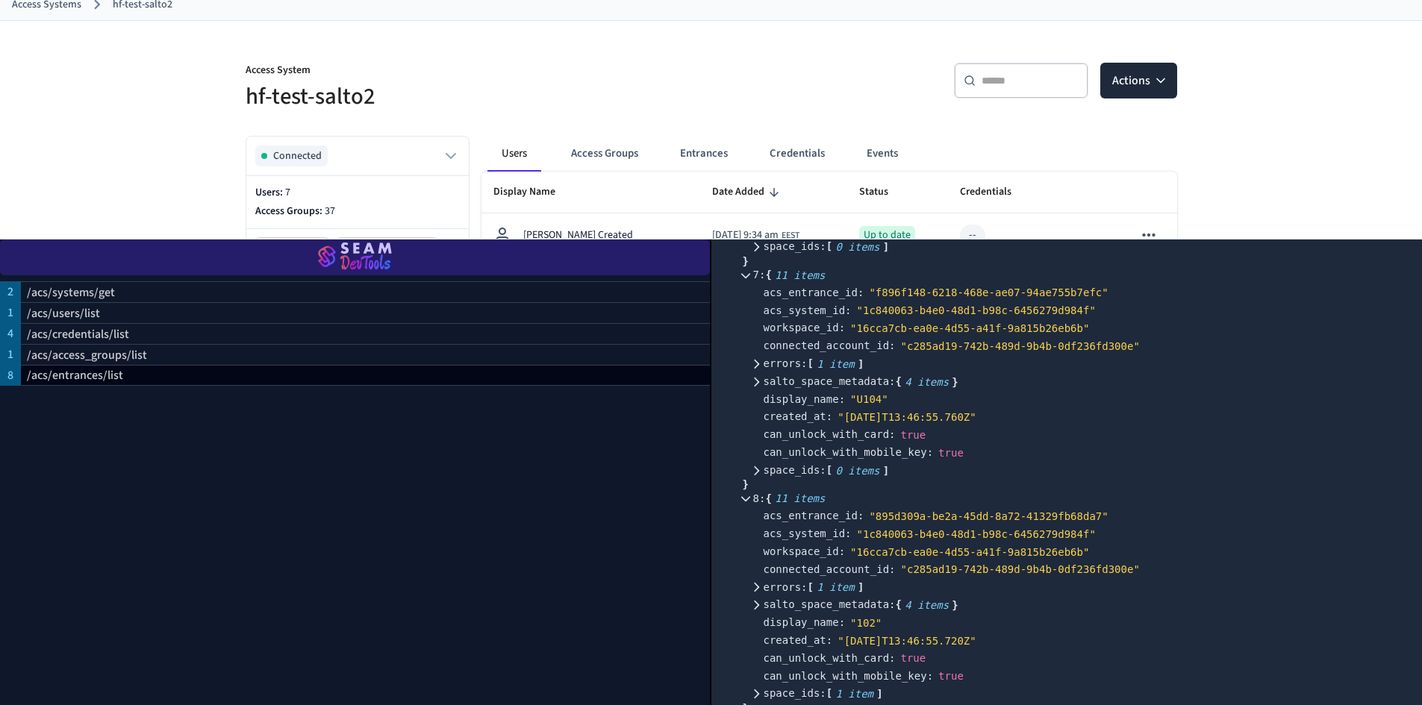
click at [370, 237] on img "button" at bounding box center [355, 258] width 674 height 42
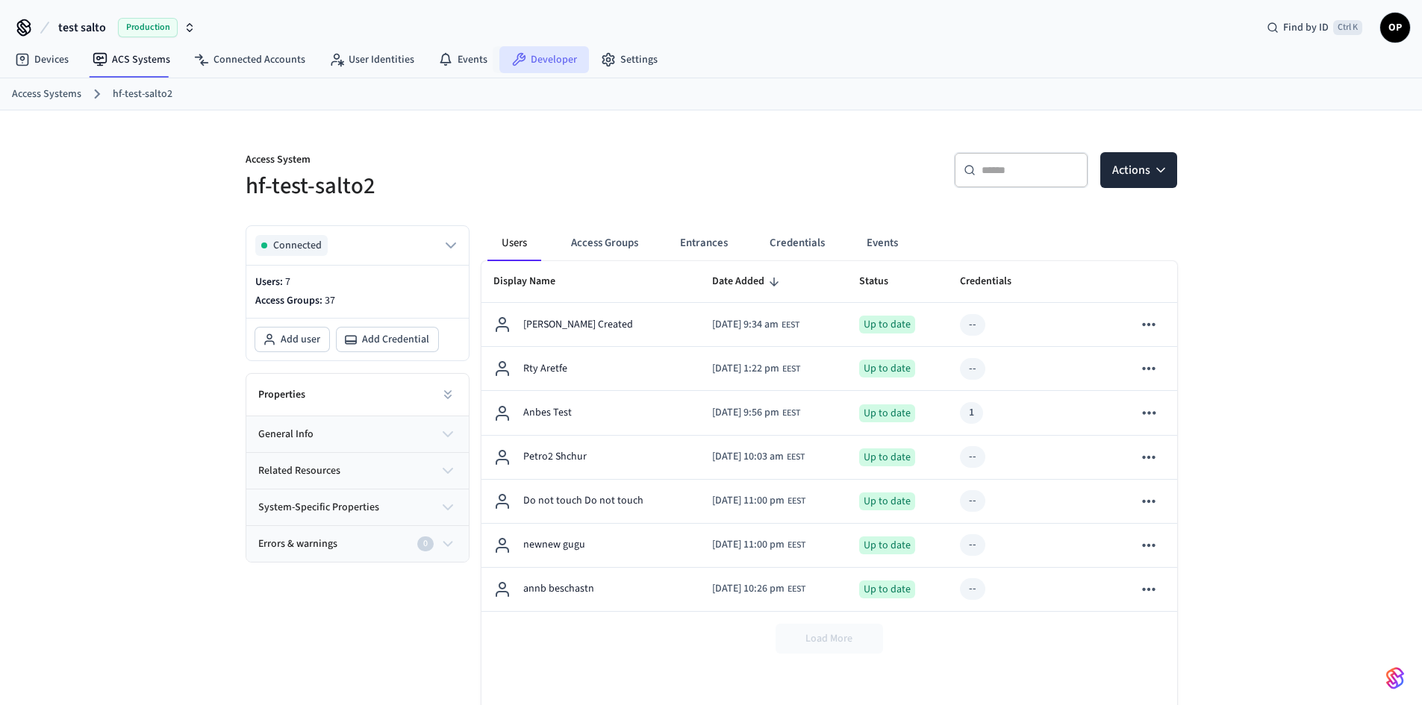
click at [560, 57] on link "Developer" at bounding box center [544, 59] width 90 height 27
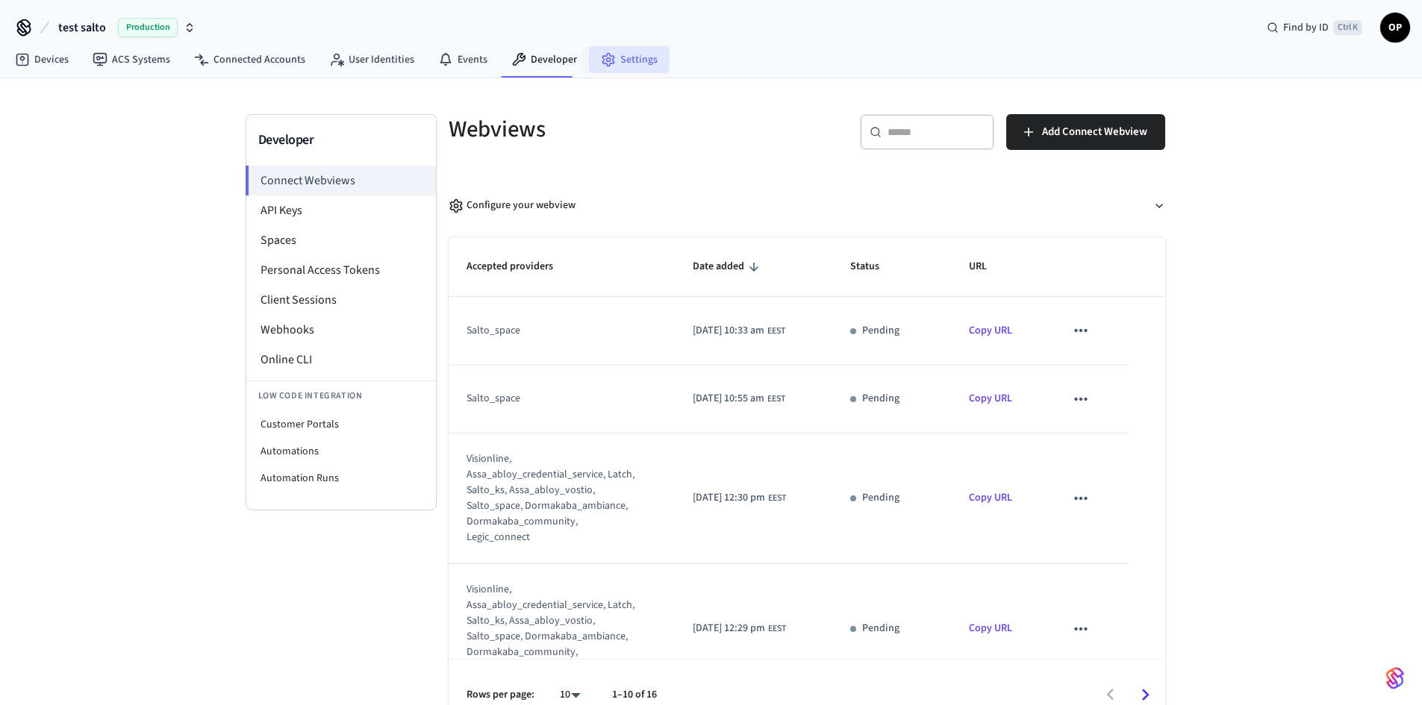
click at [632, 62] on link "Settings" at bounding box center [629, 59] width 81 height 27
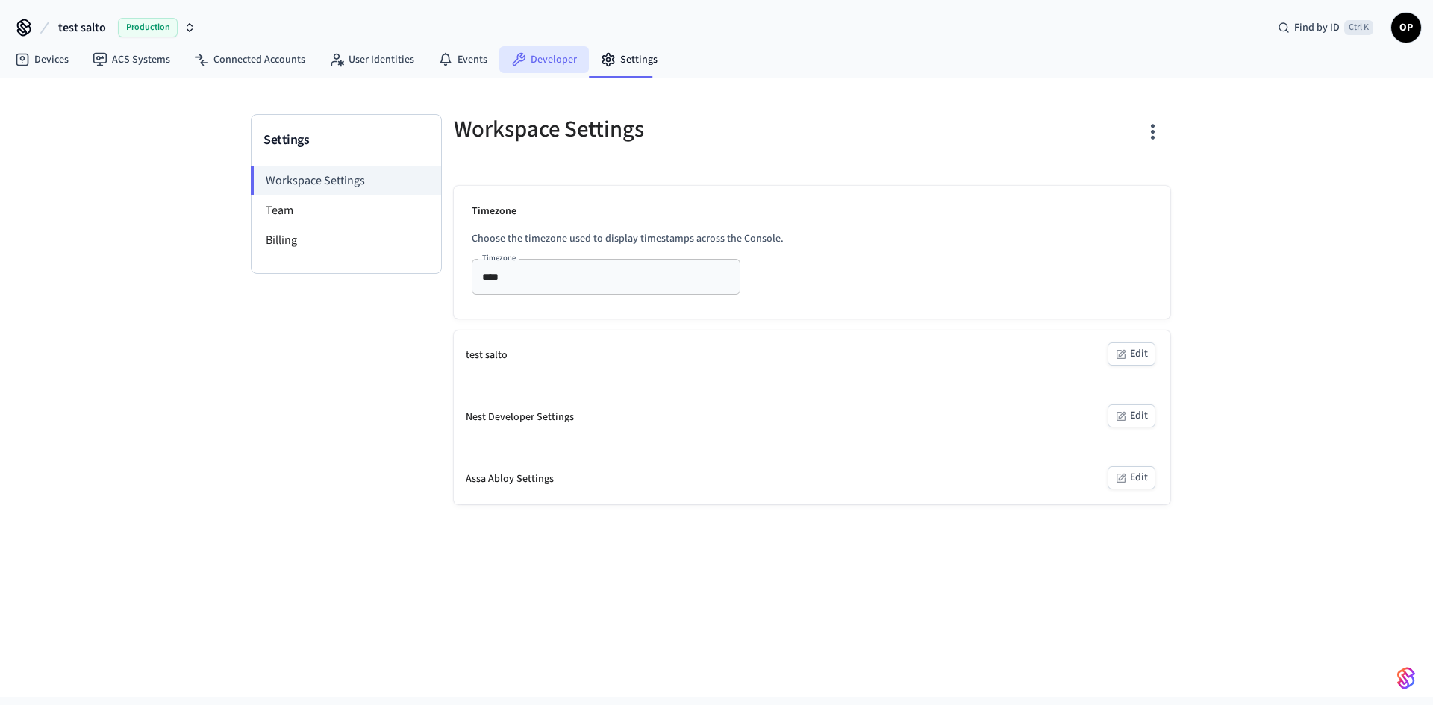
click at [540, 69] on link "Developer" at bounding box center [544, 59] width 90 height 27
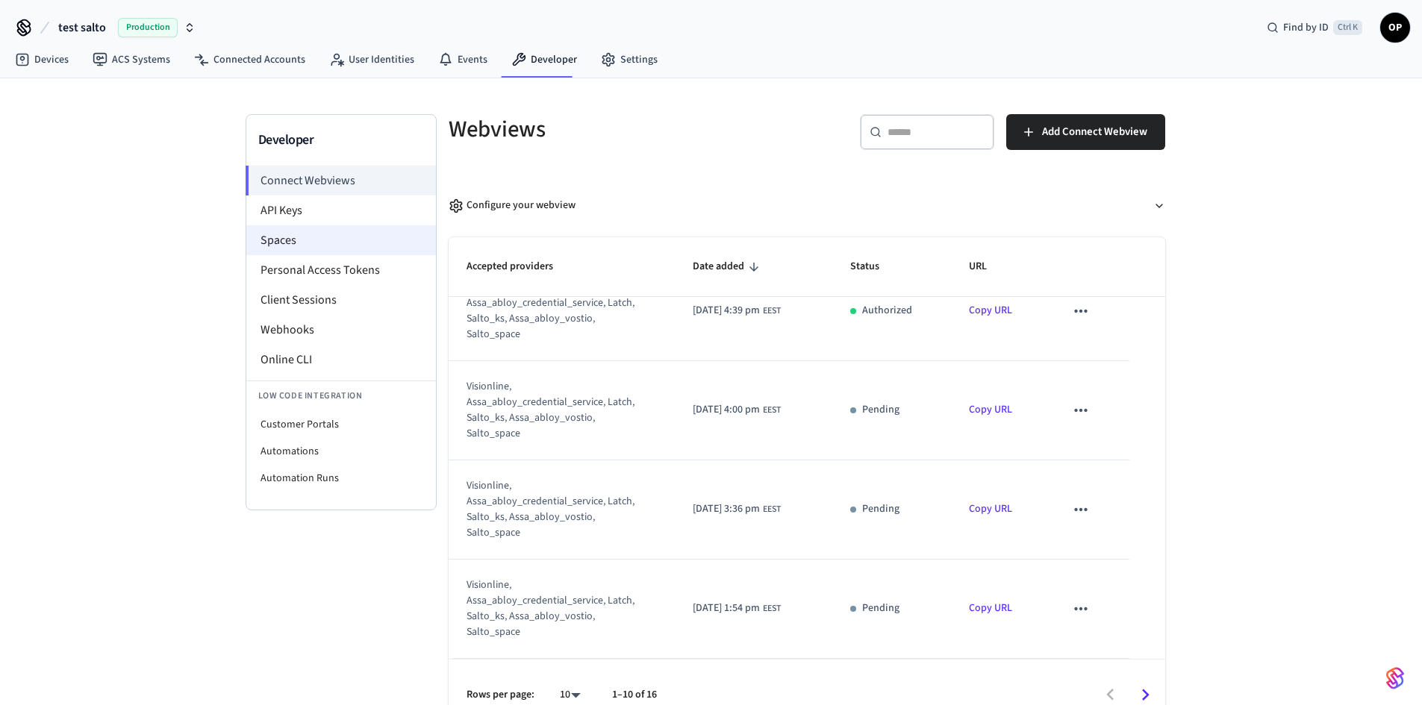
click at [324, 232] on li "Spaces" at bounding box center [341, 240] width 190 height 30
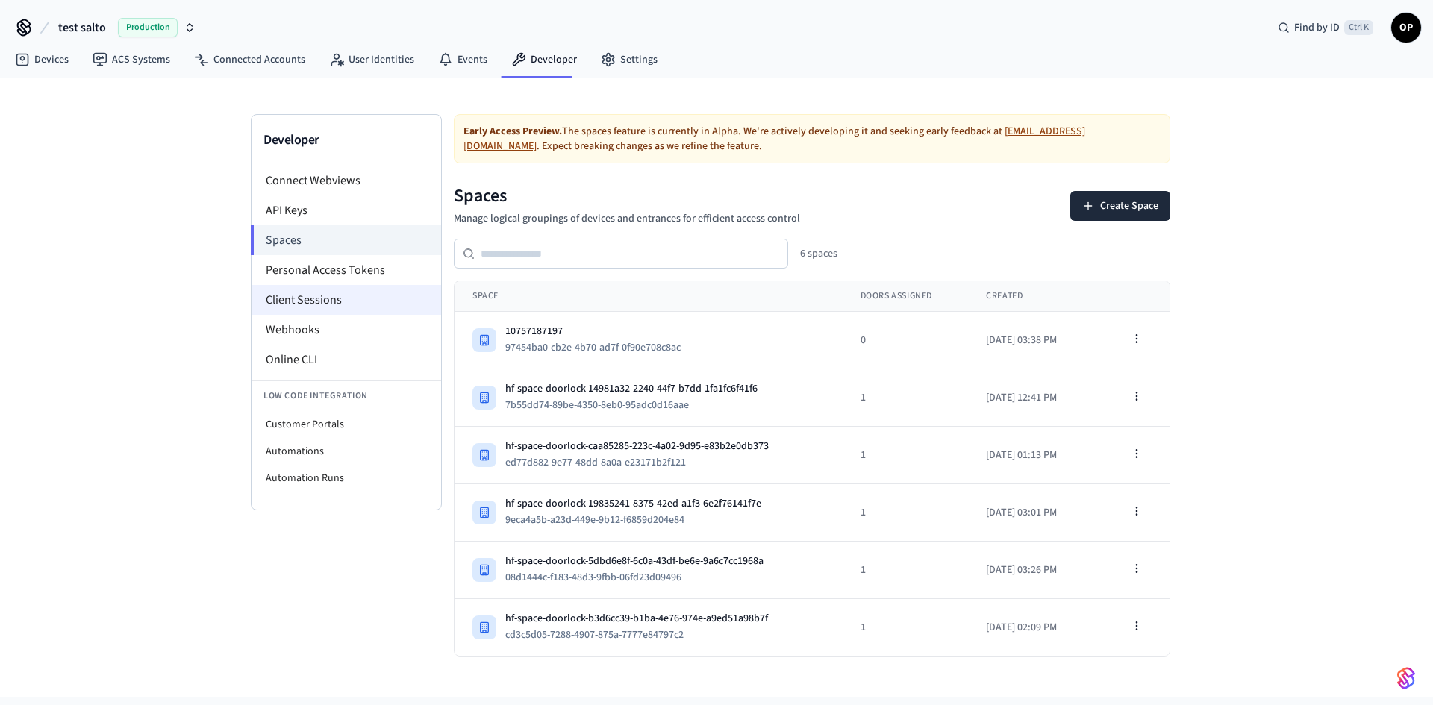
click at [287, 302] on li "Client Sessions" at bounding box center [347, 300] width 190 height 30
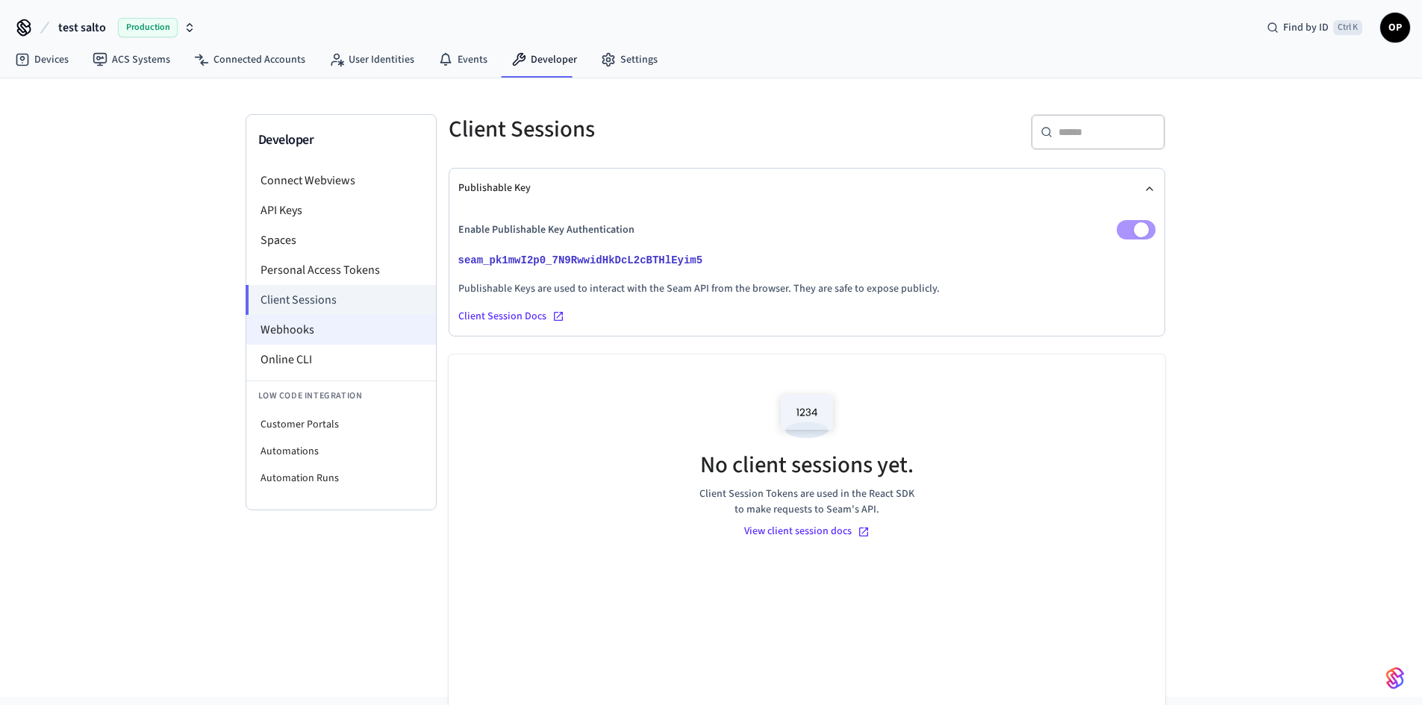
click at [304, 337] on li "Webhooks" at bounding box center [341, 330] width 190 height 30
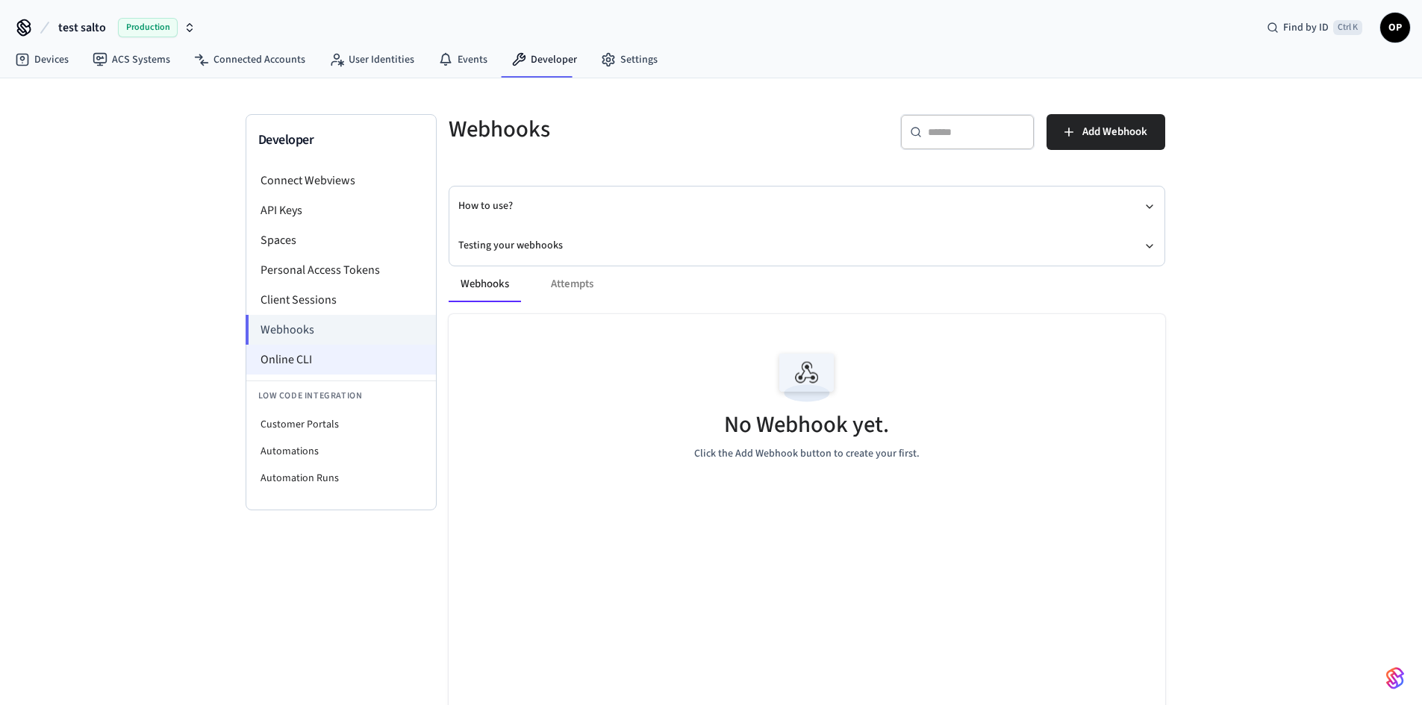
click at [293, 360] on li "Online CLI" at bounding box center [341, 360] width 190 height 30
click at [312, 369] on li "Online CLI" at bounding box center [341, 360] width 190 height 30
click at [331, 420] on li "Customer Portals" at bounding box center [341, 424] width 190 height 27
select select "**********"
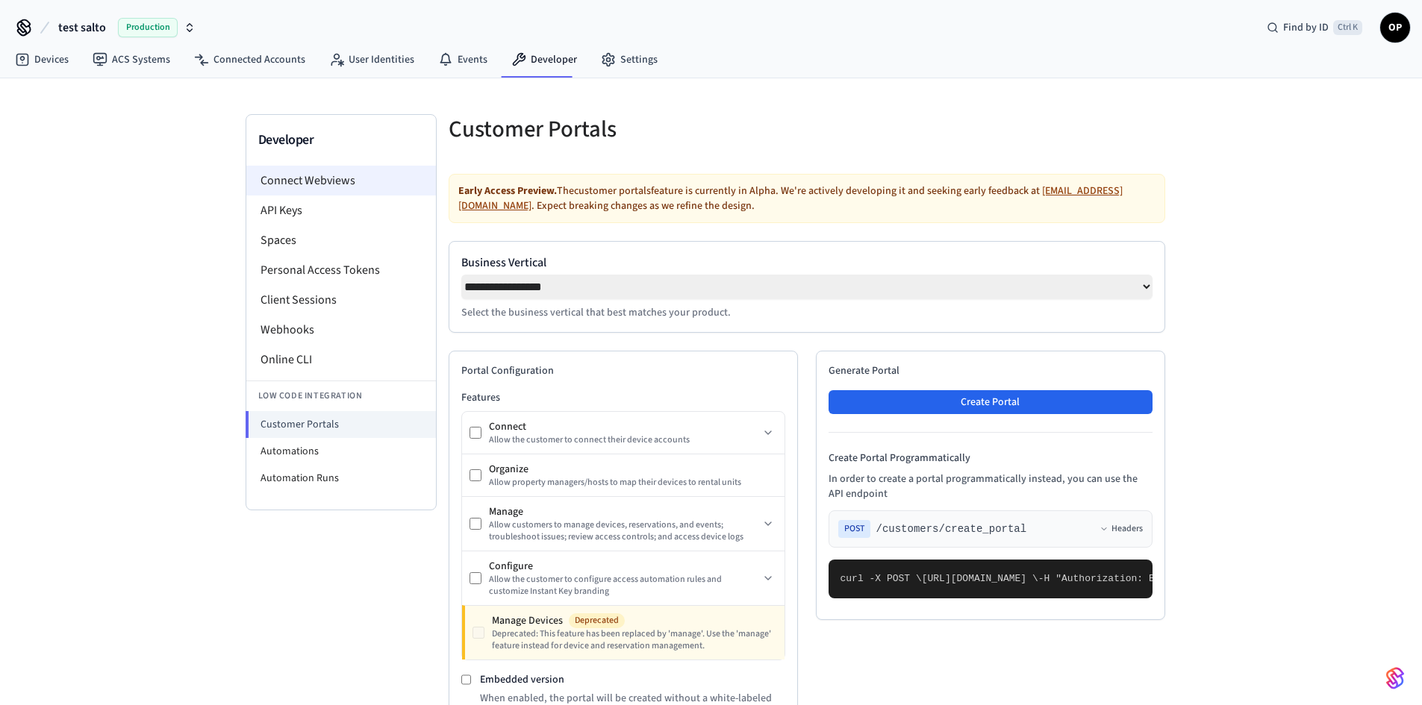
click at [304, 185] on li "Connect Webviews" at bounding box center [341, 181] width 190 height 30
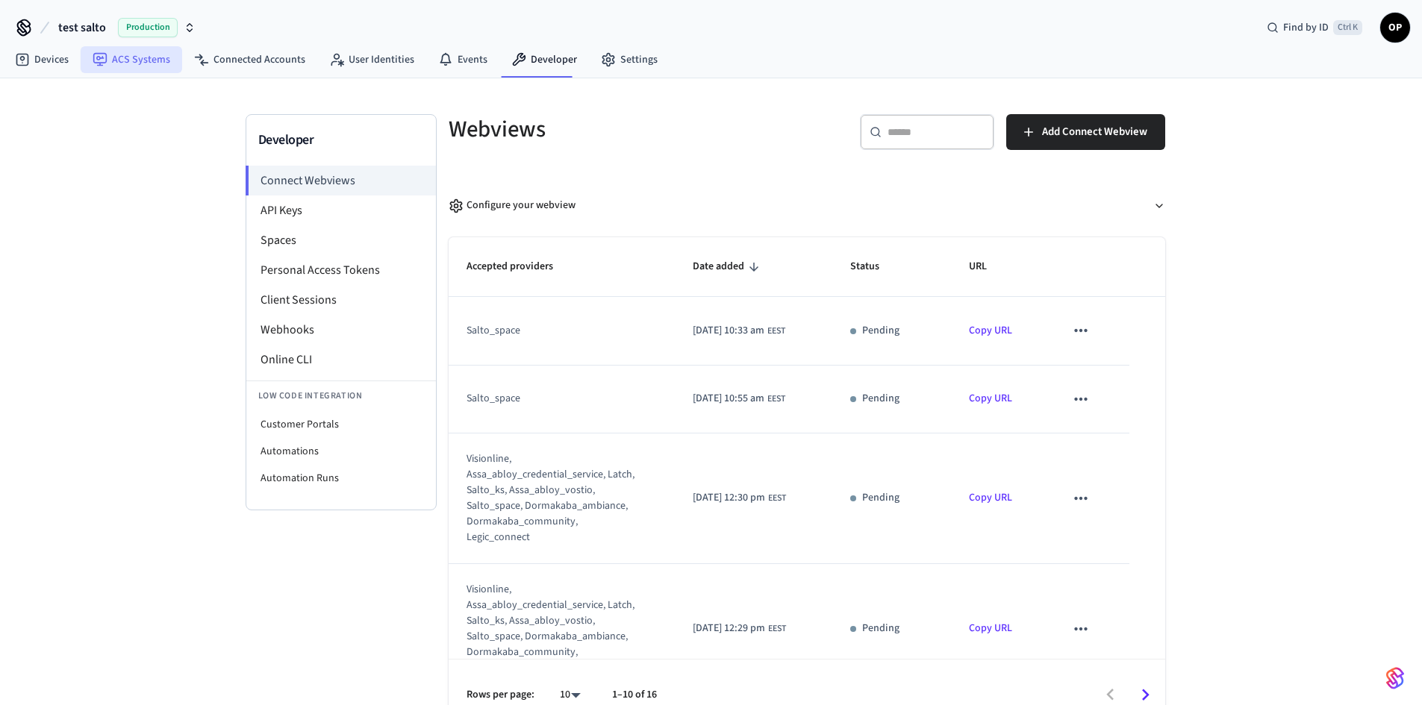
click at [128, 55] on link "ACS Systems" at bounding box center [131, 59] width 101 height 27
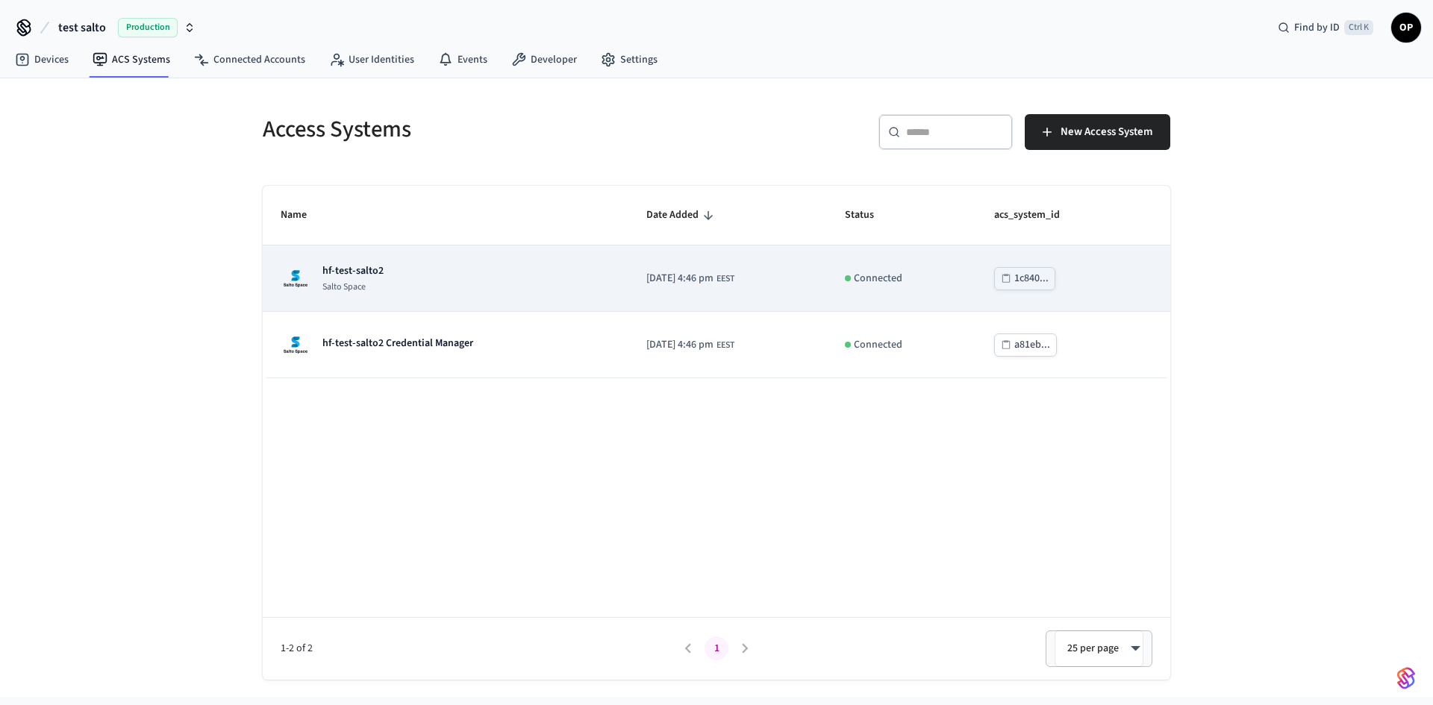
click at [381, 263] on td "hf-test-salto2 Salto Space" at bounding box center [446, 279] width 366 height 66
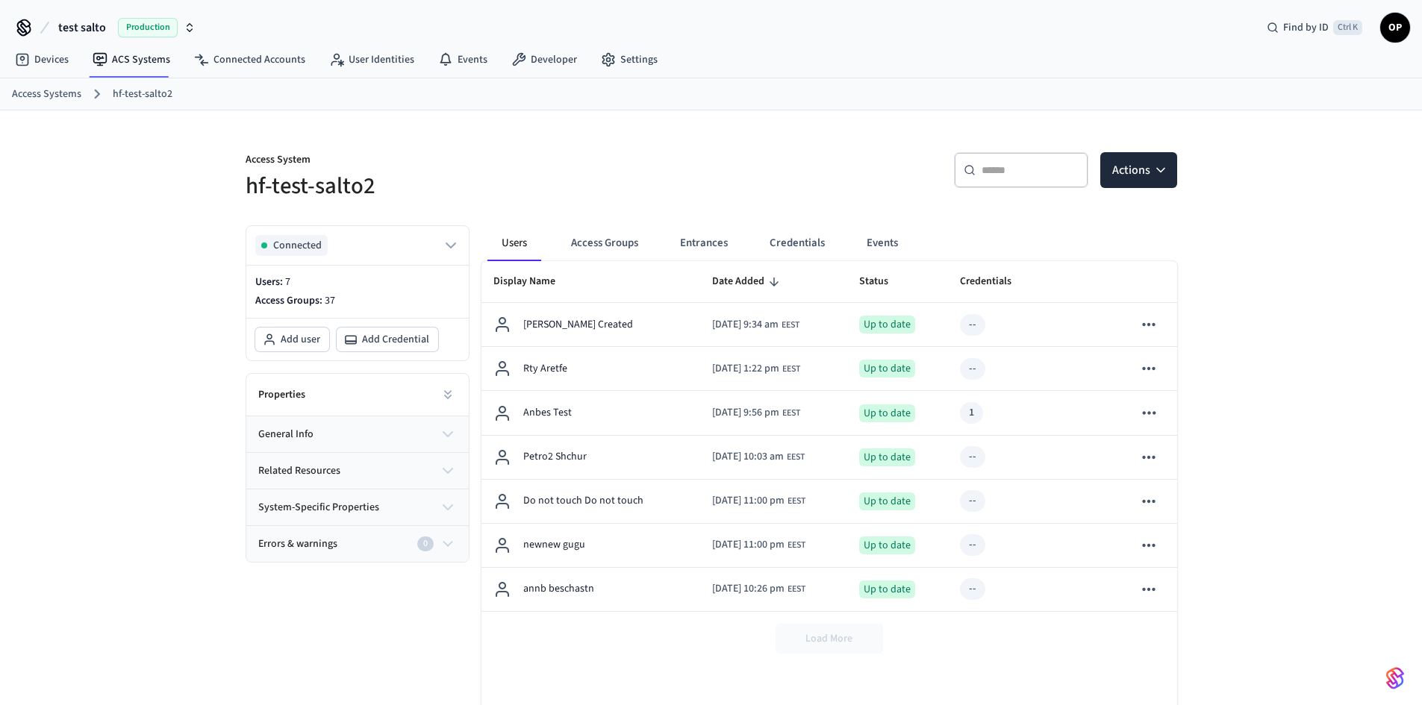
click at [84, 25] on span "test salto" at bounding box center [82, 28] width 48 height 18
click at [71, 93] on span "[PERSON_NAME]'s Sandbox" at bounding box center [80, 96] width 123 height 15
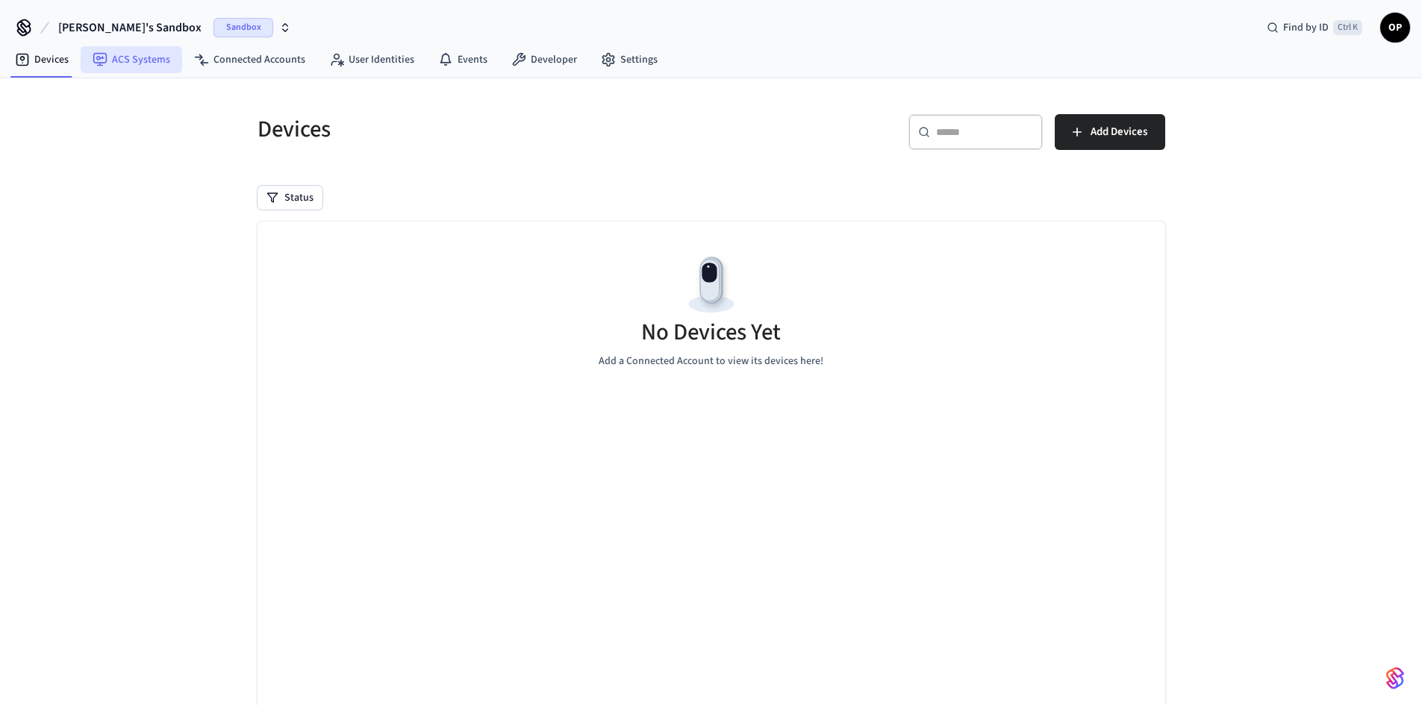
click at [157, 60] on link "ACS Systems" at bounding box center [131, 59] width 101 height 27
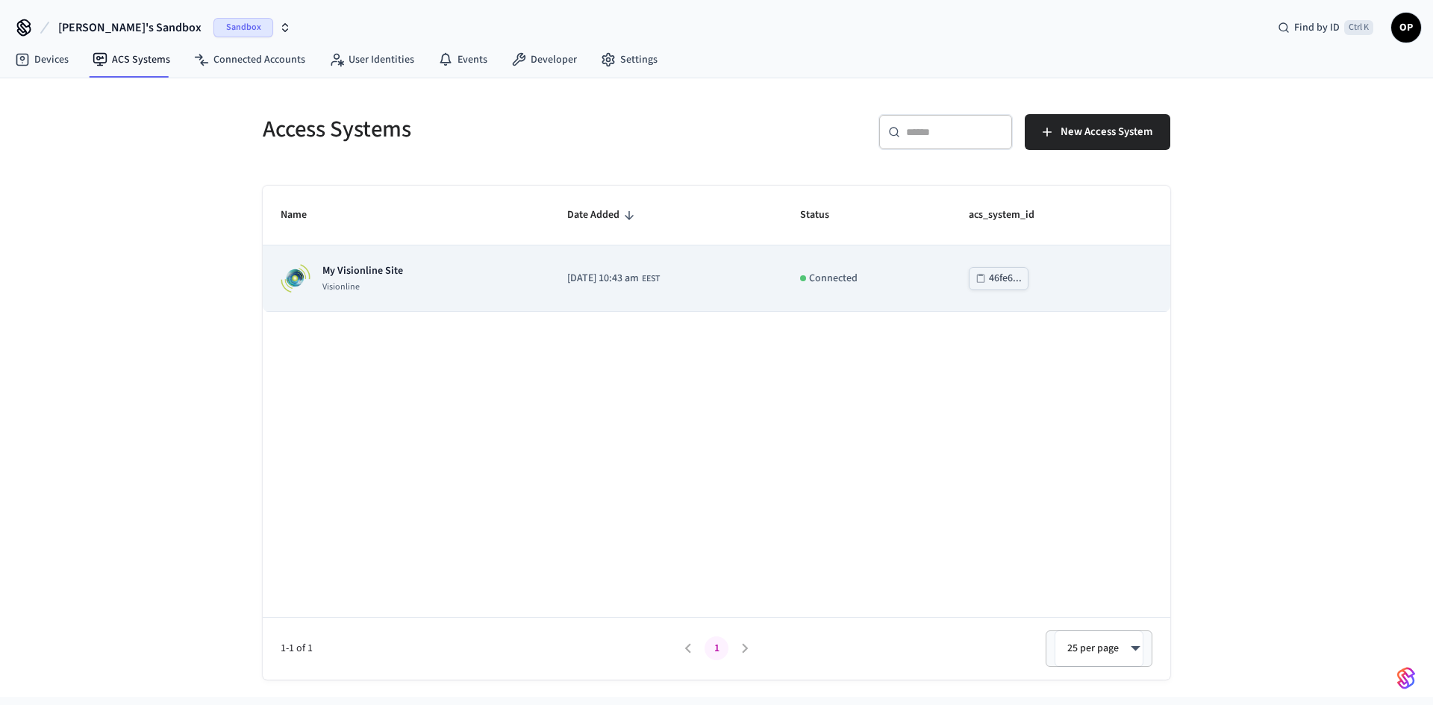
click at [363, 281] on p "Visionline" at bounding box center [362, 287] width 81 height 12
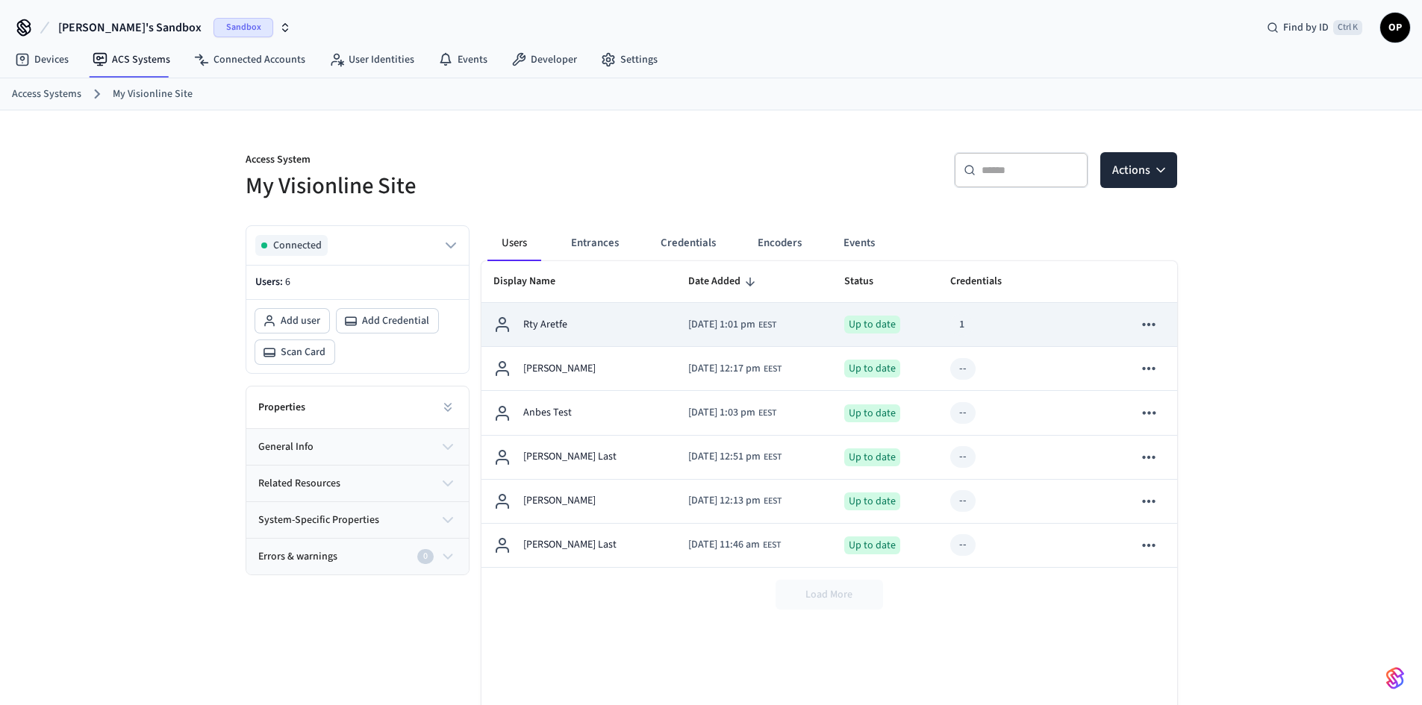
click at [960, 326] on div "1" at bounding box center [961, 325] width 23 height 22
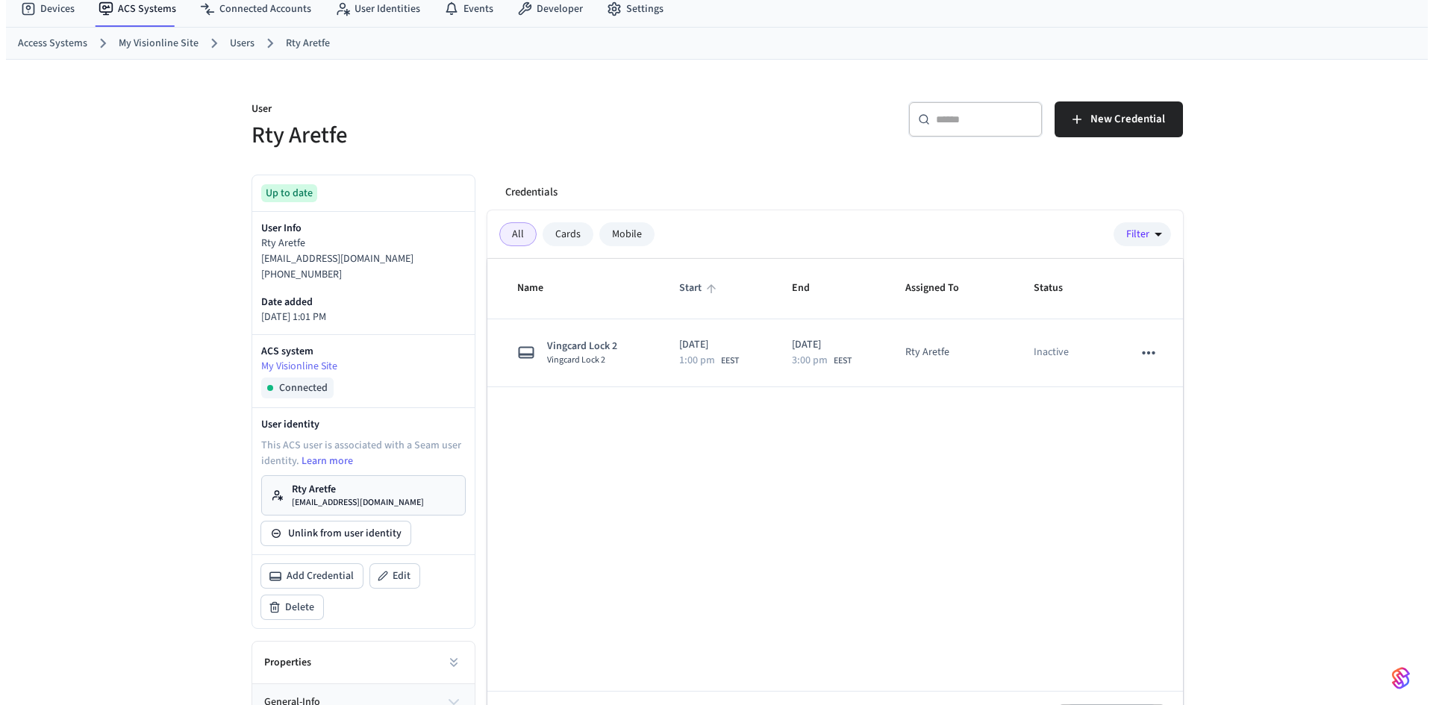
scroll to position [75, 0]
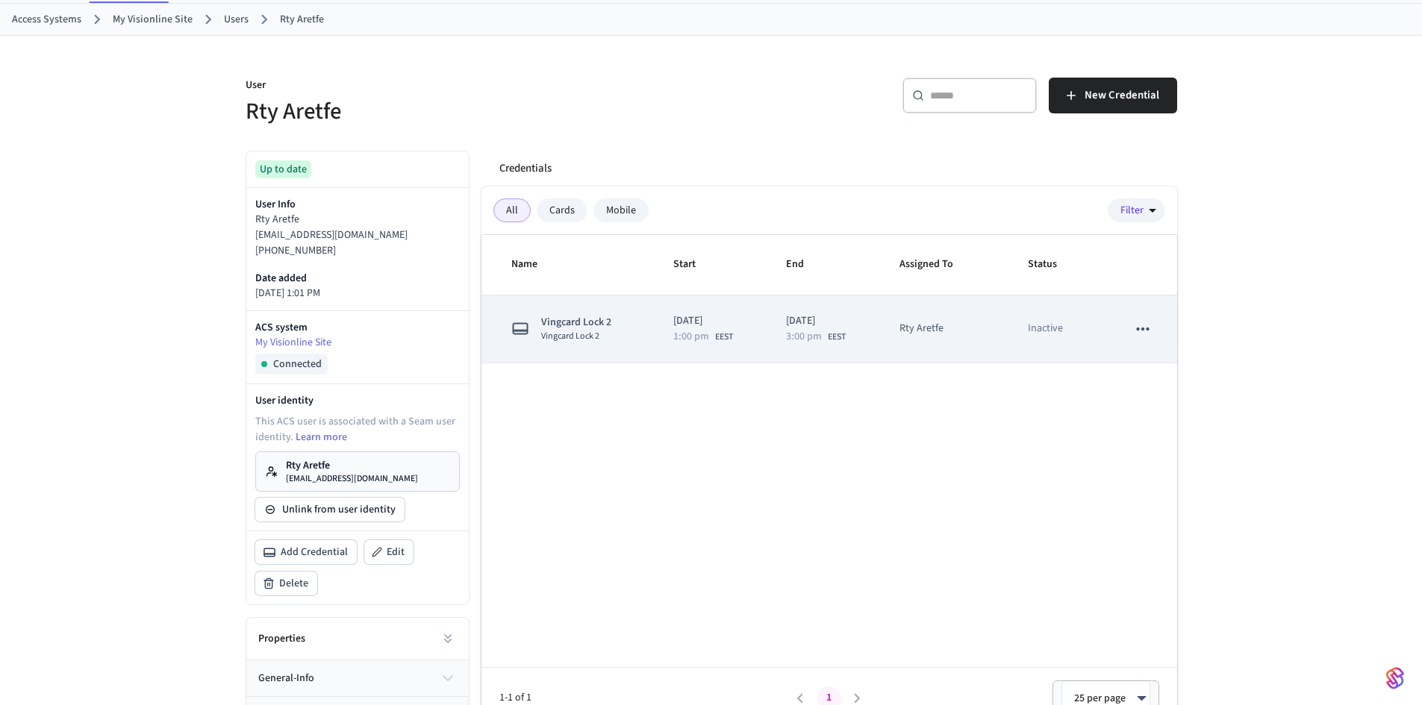
click at [728, 329] on p "[DATE]" at bounding box center [711, 321] width 77 height 16
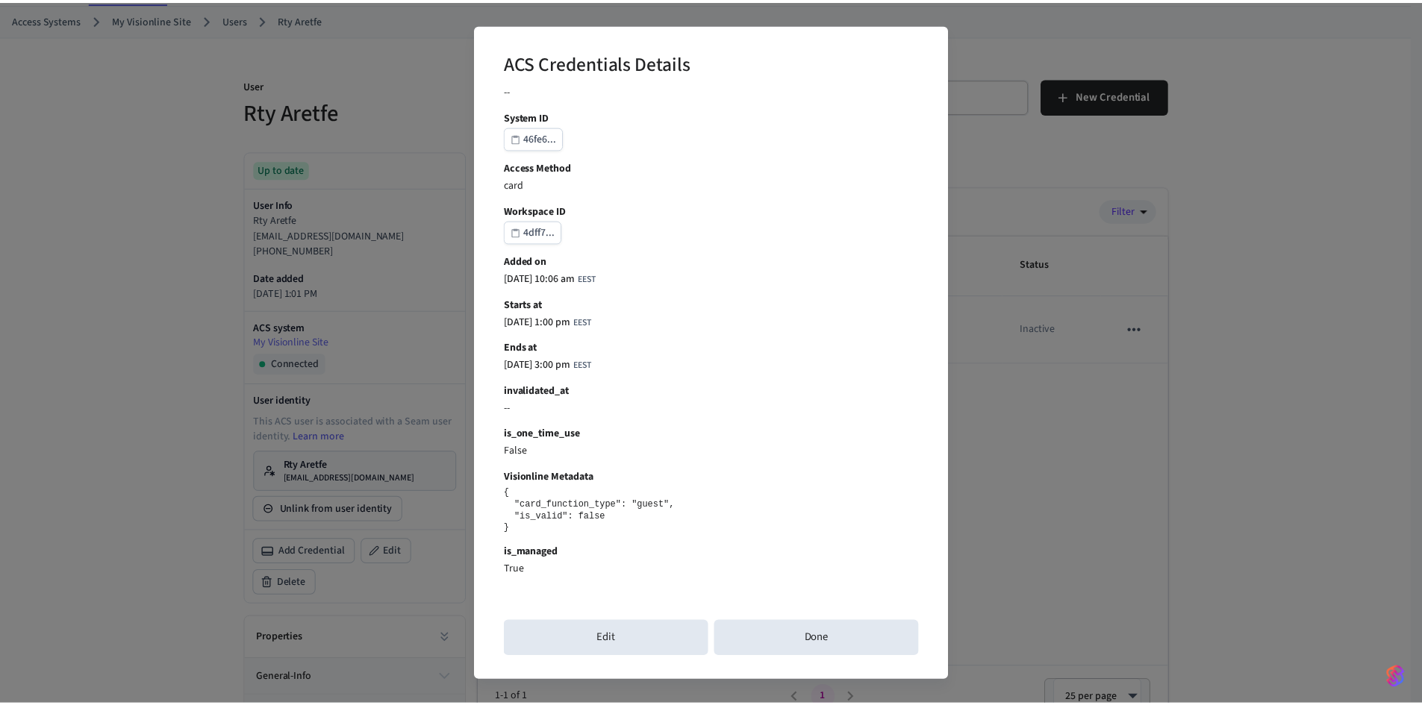
scroll to position [0, 0]
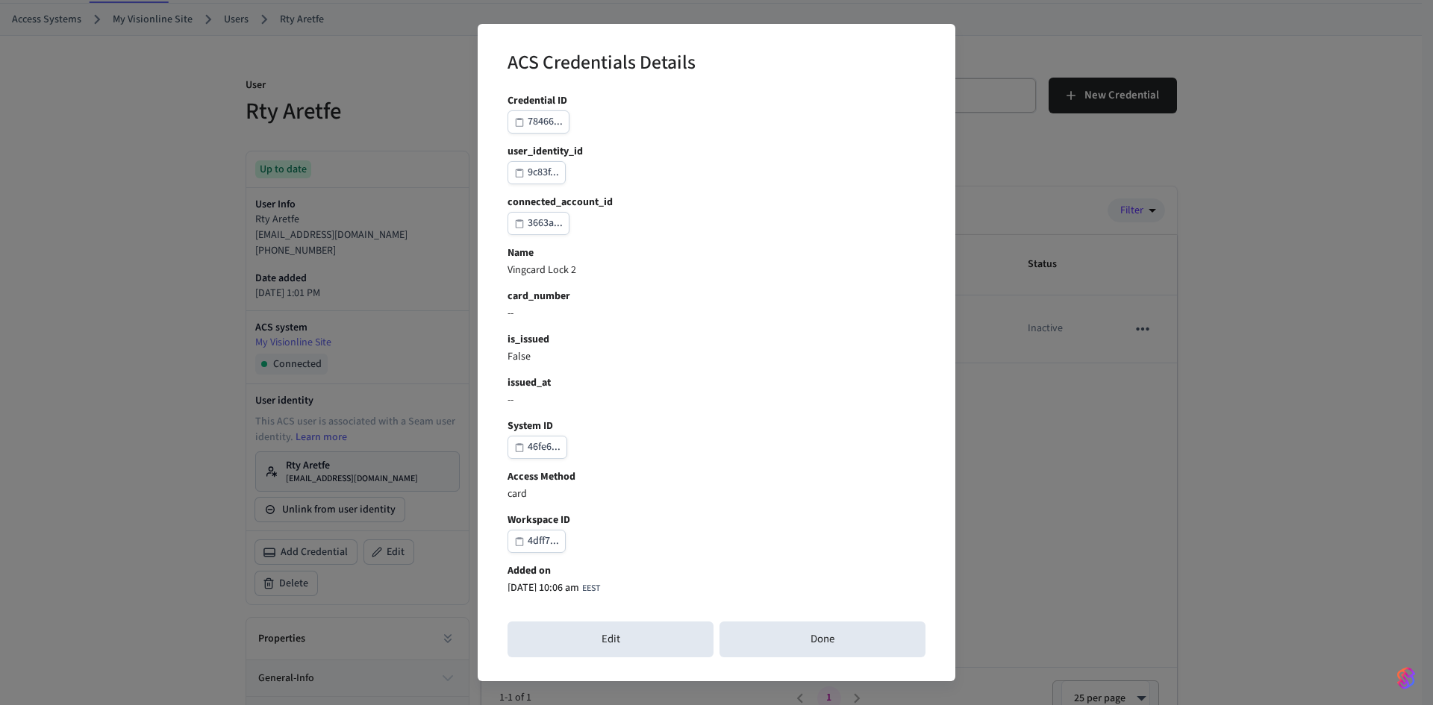
click at [1065, 499] on div "ACS Credentials Details Credential ID 78466... user_identity_id 9c83f... connec…" at bounding box center [716, 352] width 1433 height 705
